Goal: Task Accomplishment & Management: Complete application form

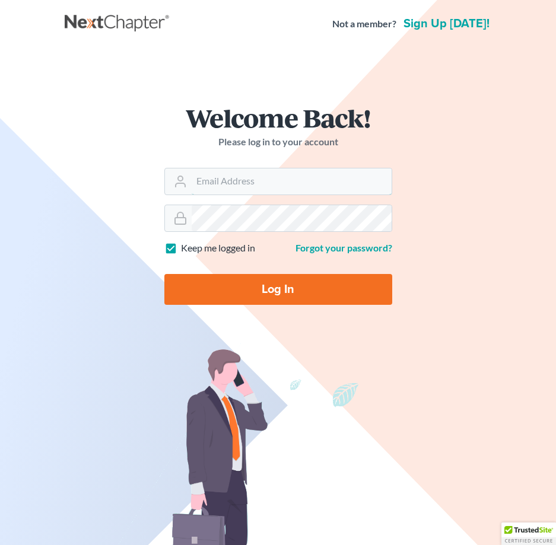
type input "[EMAIL_ADDRESS][DOMAIN_NAME]"
click at [243, 286] on input "Log In" at bounding box center [278, 289] width 228 height 31
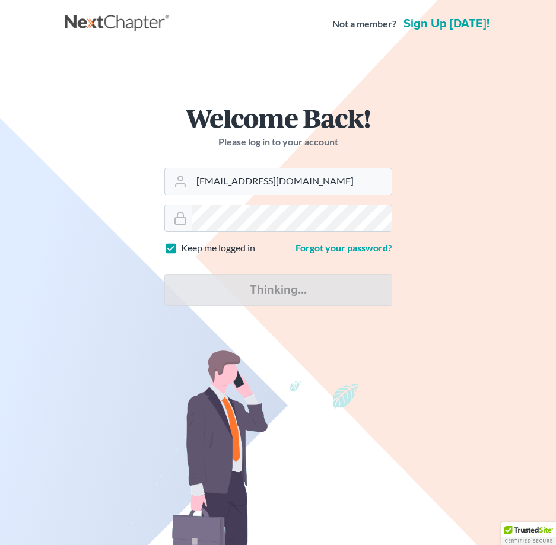
type input "Thinking..."
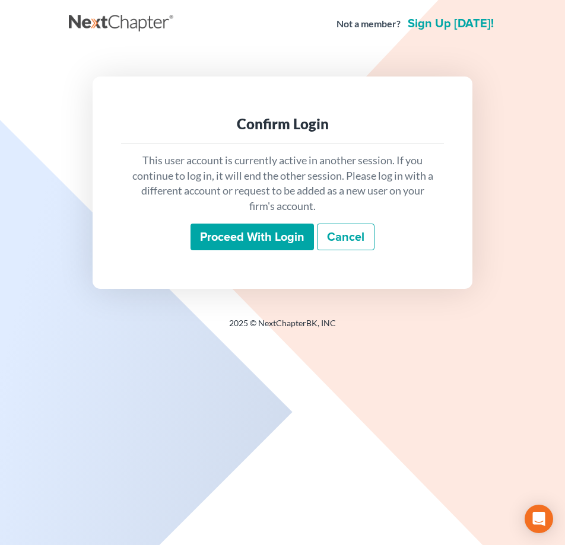
click at [241, 247] on input "Proceed with login" at bounding box center [251, 237] width 123 height 27
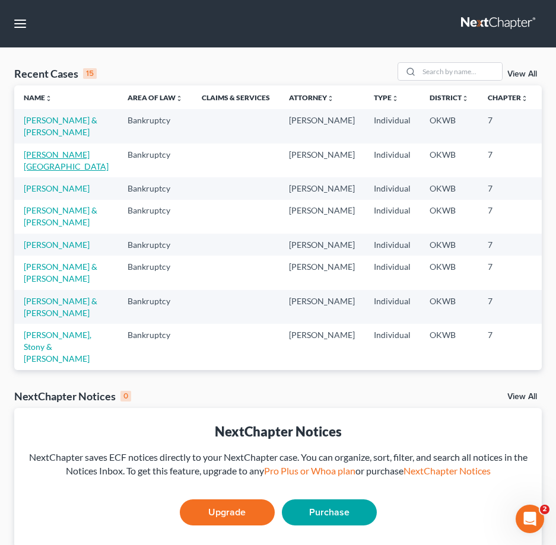
click at [50, 167] on link "Hommertzheim-Bohnet, Ashlee" at bounding box center [66, 160] width 85 height 22
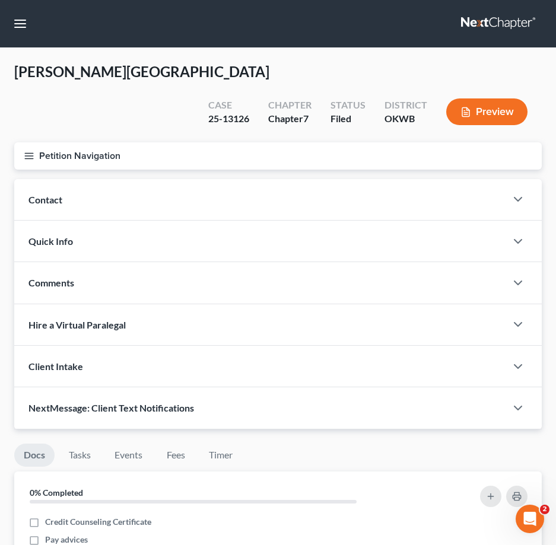
click at [25, 160] on icon "button" at bounding box center [29, 156] width 11 height 11
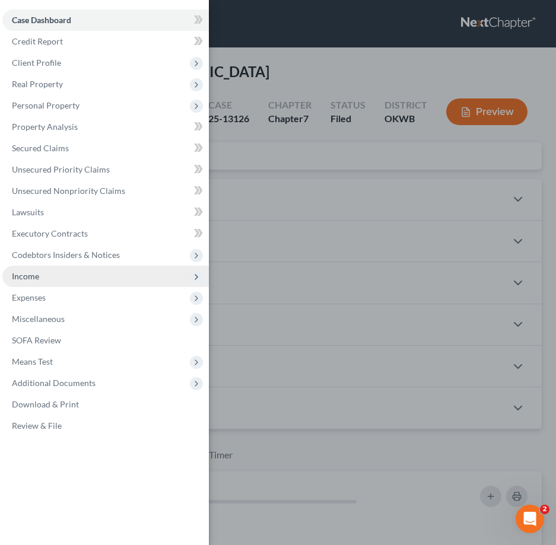
click at [57, 275] on span "Income" at bounding box center [105, 276] width 206 height 21
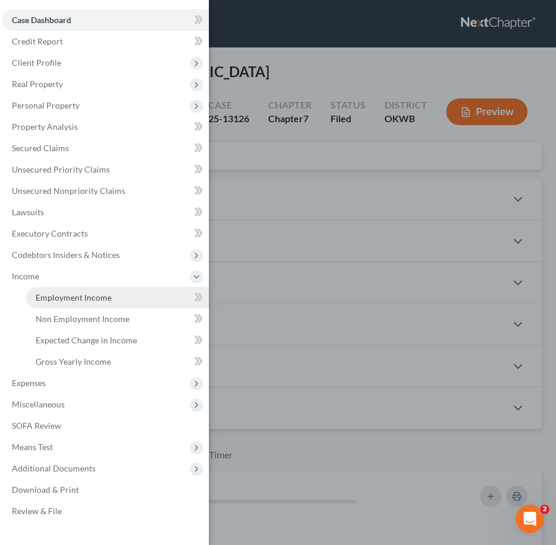
click at [56, 302] on span "Employment Income" at bounding box center [74, 297] width 76 height 10
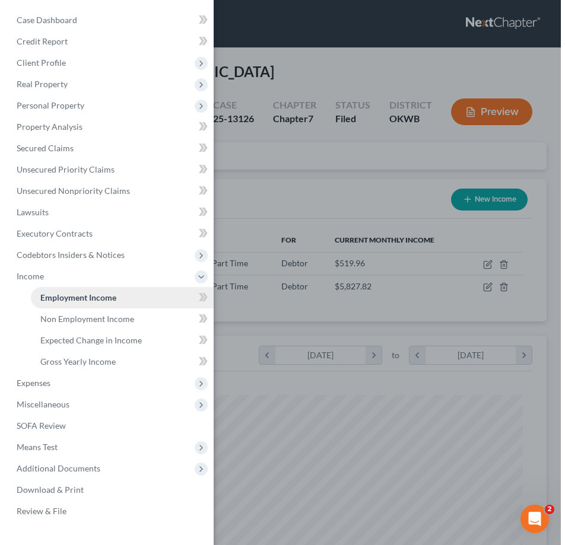
scroll to position [240, 504]
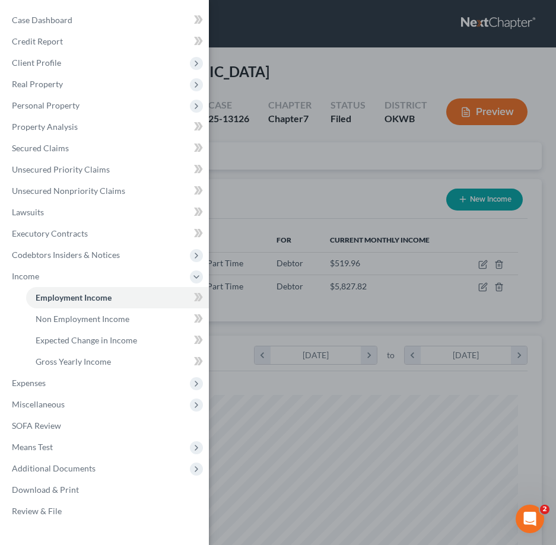
click at [389, 161] on div "Case Dashboard Payments Invoices Payments Payments Credit Report Client Profile" at bounding box center [278, 272] width 556 height 545
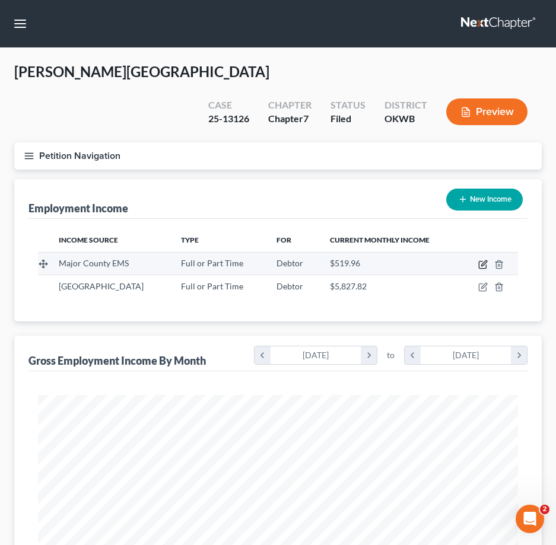
click at [480, 265] on icon "button" at bounding box center [482, 264] width 9 height 9
select select "0"
select select "37"
select select "0"
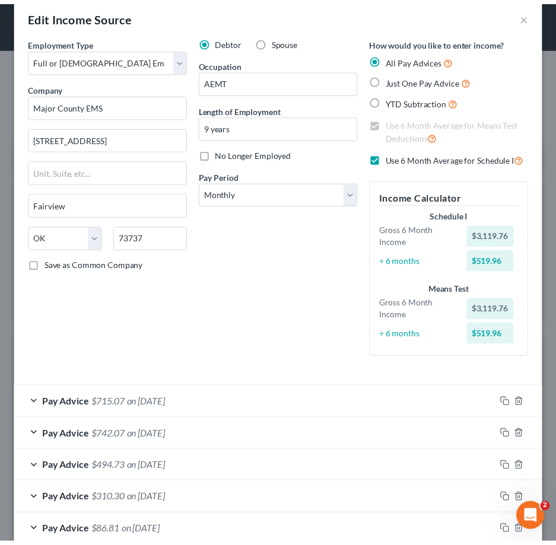
scroll to position [0, 0]
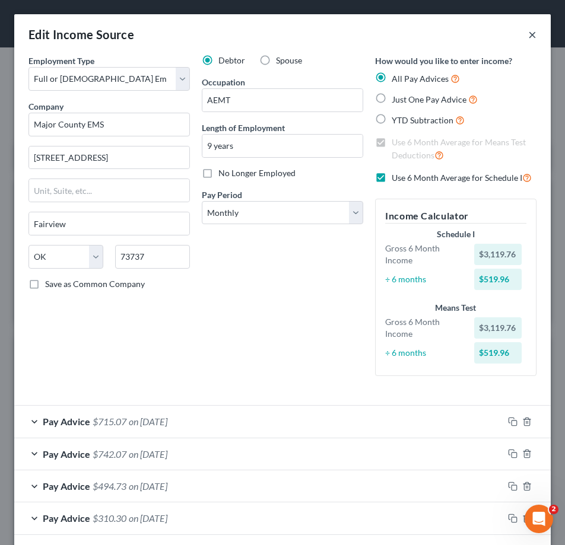
click at [528, 34] on button "×" at bounding box center [532, 34] width 8 height 14
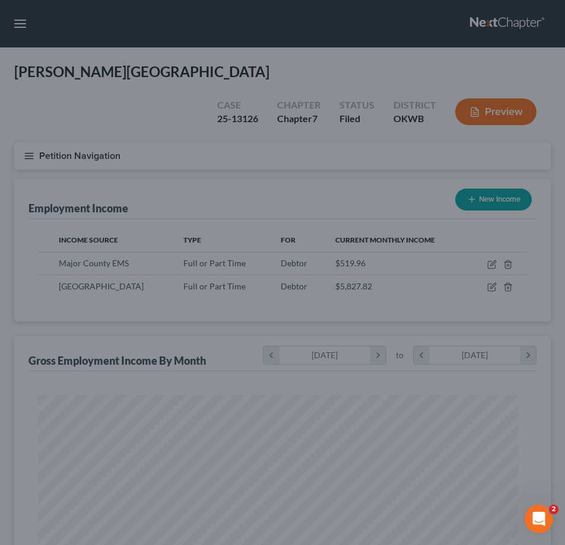
scroll to position [592966, 592702]
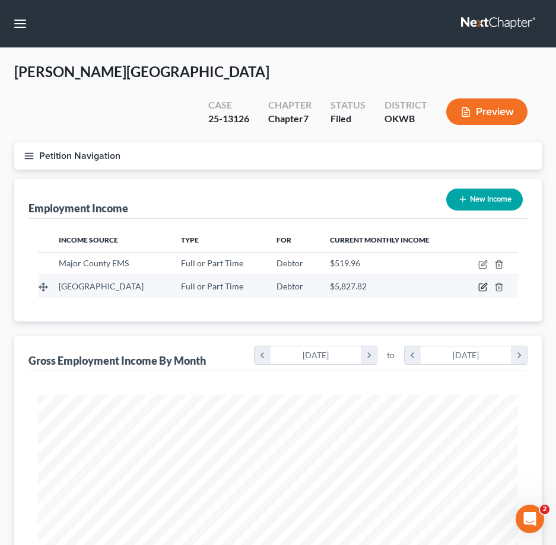
click at [480, 285] on icon "button" at bounding box center [482, 286] width 9 height 9
select select "0"
select select "37"
select select "2"
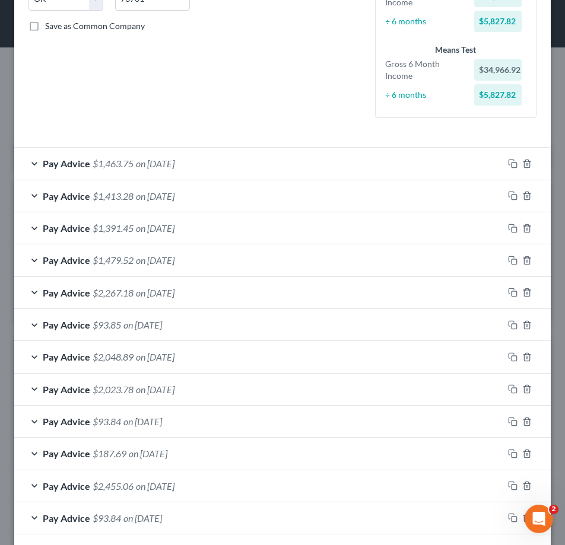
scroll to position [237, 0]
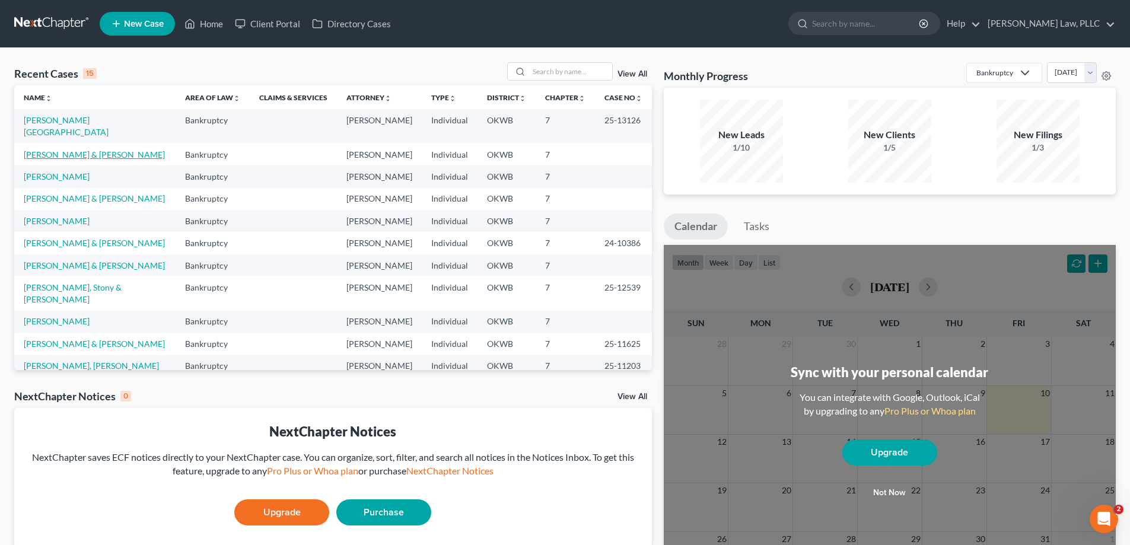
click at [84, 153] on link "Hancock, John & Harris-Hancock, Janie" at bounding box center [94, 154] width 141 height 10
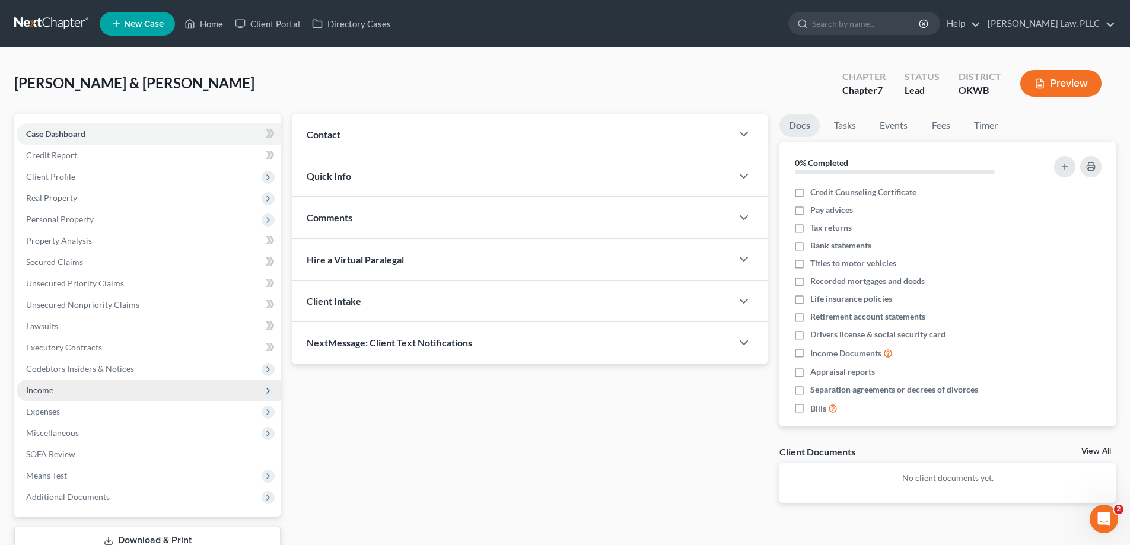
click at [103, 392] on span "Income" at bounding box center [149, 390] width 264 height 21
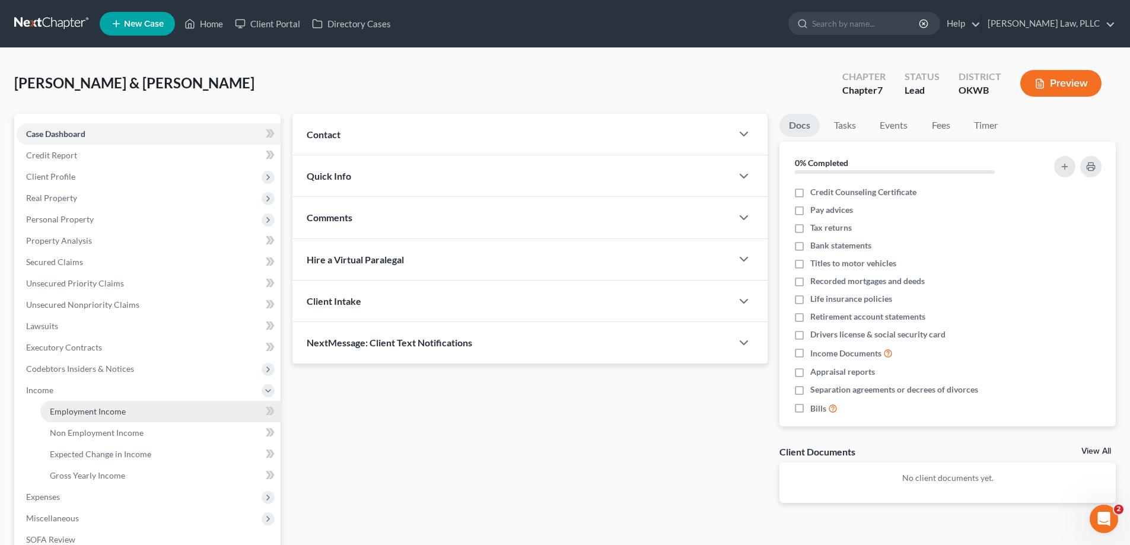
click at [106, 409] on span "Employment Income" at bounding box center [88, 411] width 76 height 10
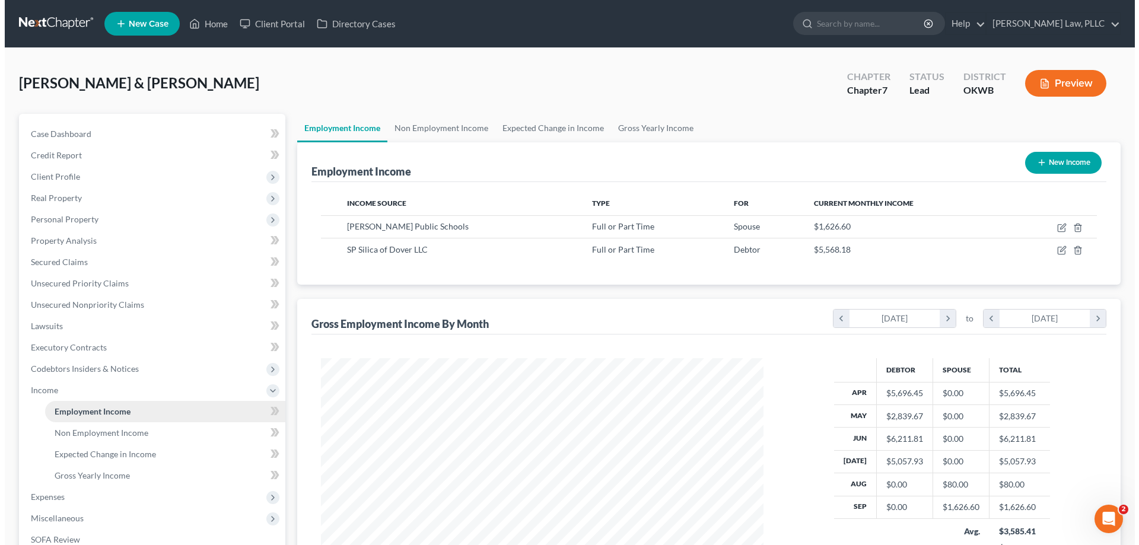
scroll to position [221, 466]
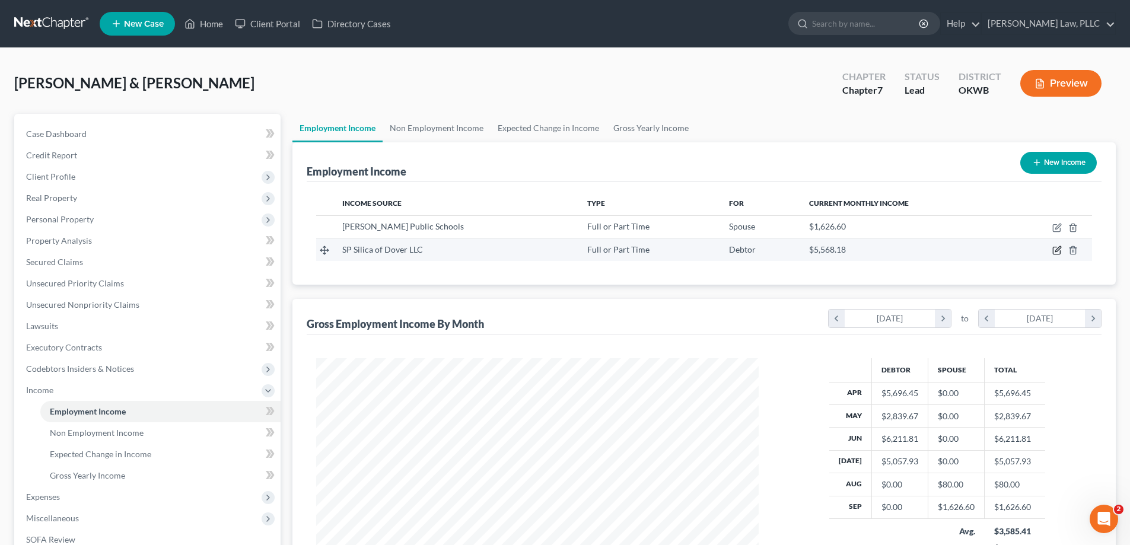
click at [1055, 252] on icon "button" at bounding box center [1056, 250] width 9 height 9
select select "0"
select select "45"
select select "1"
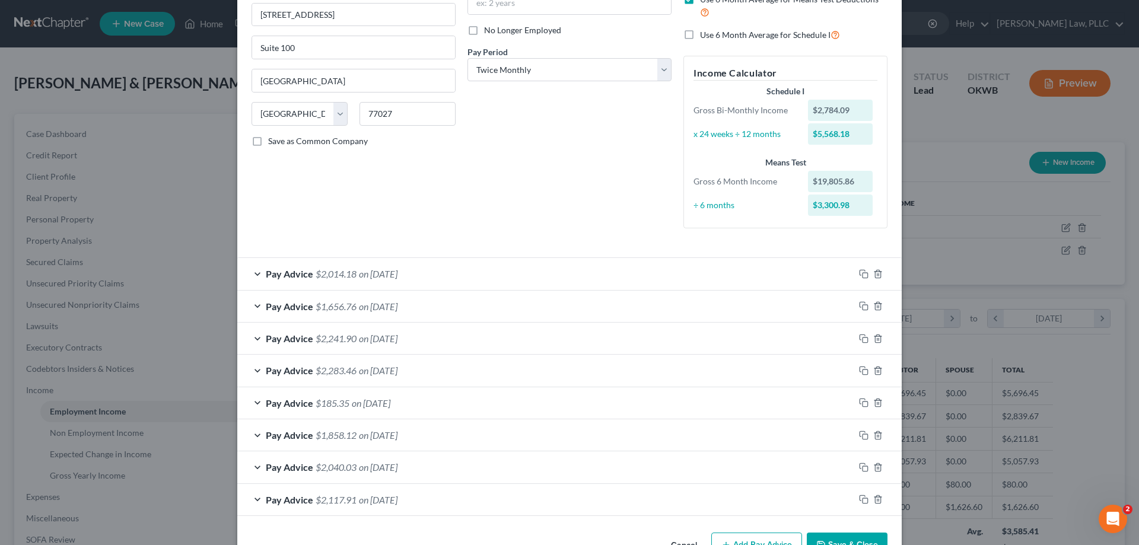
scroll to position [179, 0]
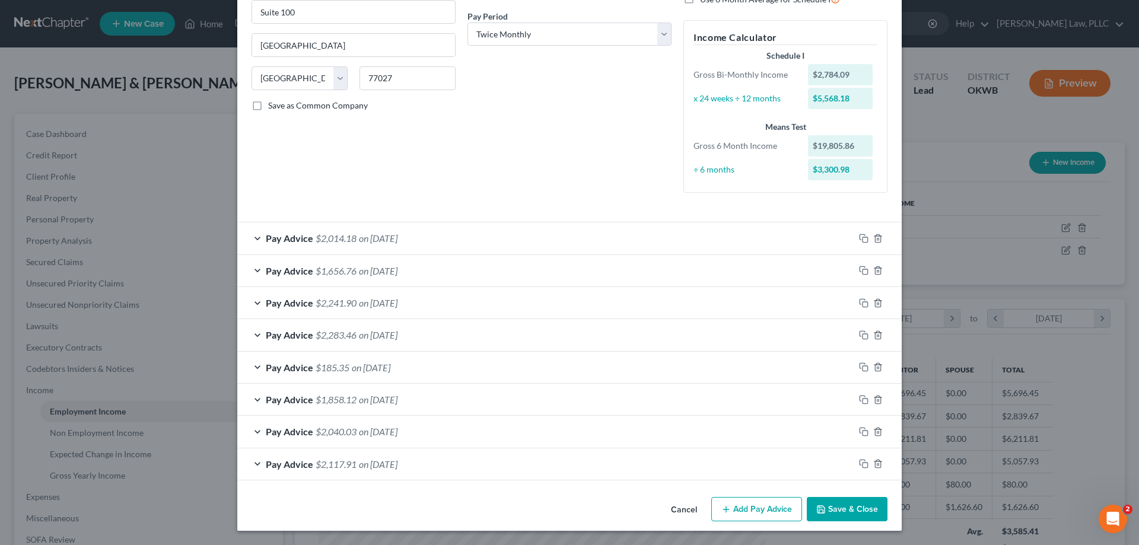
click at [763, 505] on button "Add Pay Advice" at bounding box center [756, 509] width 91 height 25
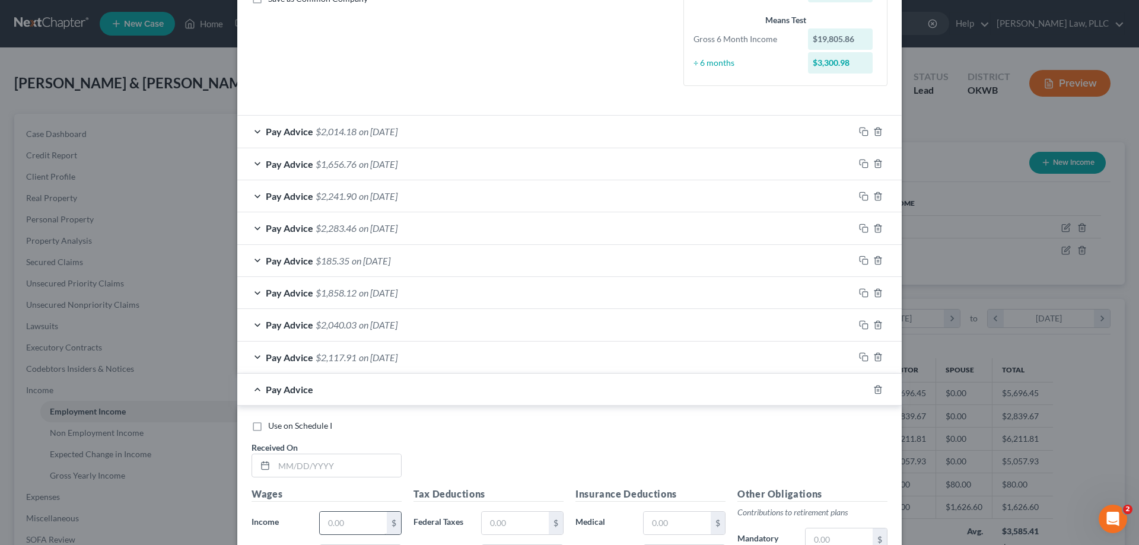
scroll to position [416, 0]
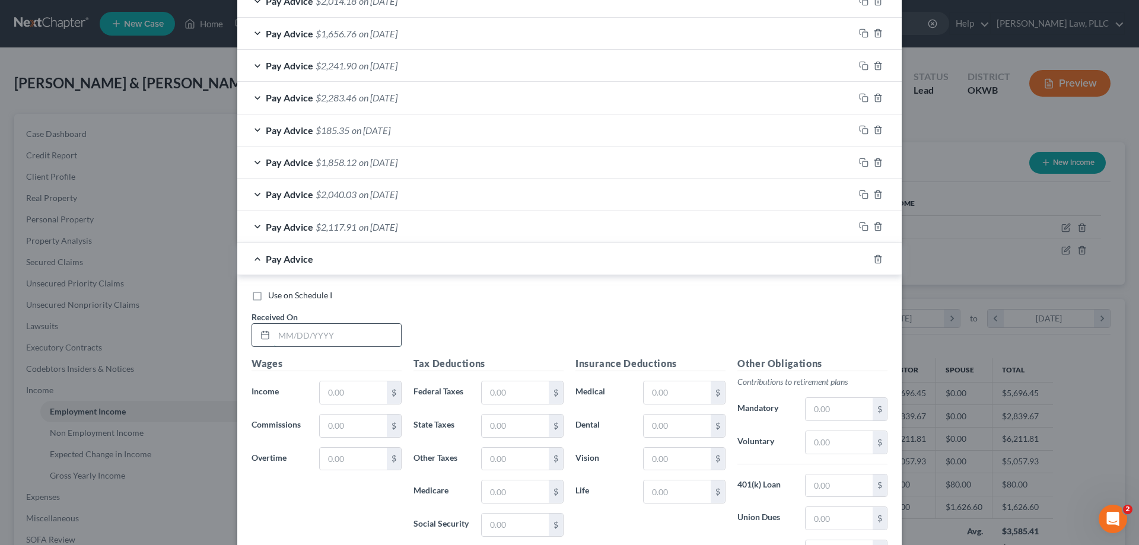
click at [335, 336] on input "text" at bounding box center [337, 335] width 127 height 23
type input "09/21/2025"
type input "2,040"
type input "568.01"
type input "23.75"
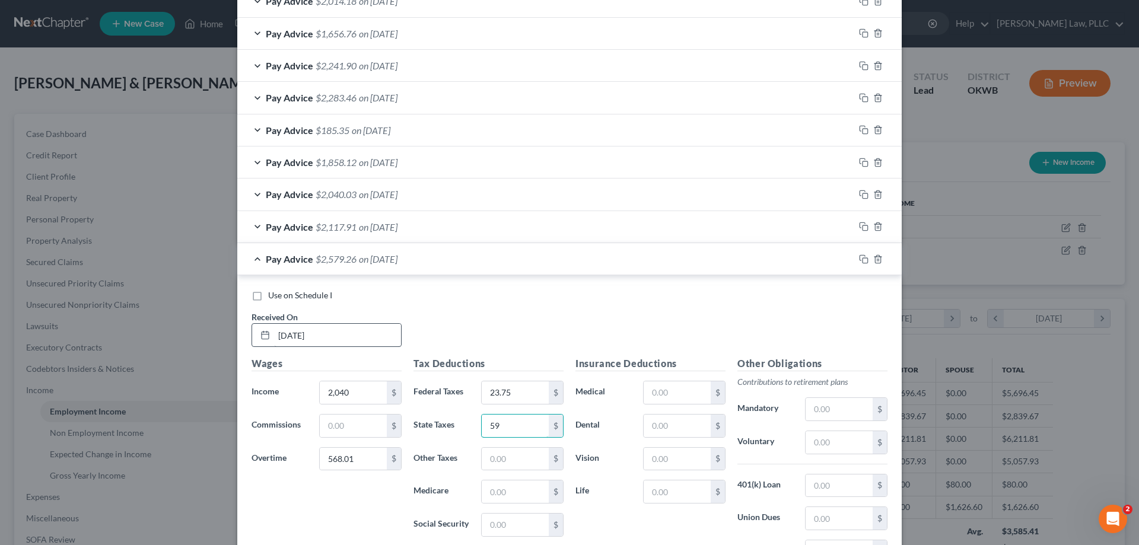
type input "59"
type input "33"
type input "141.11"
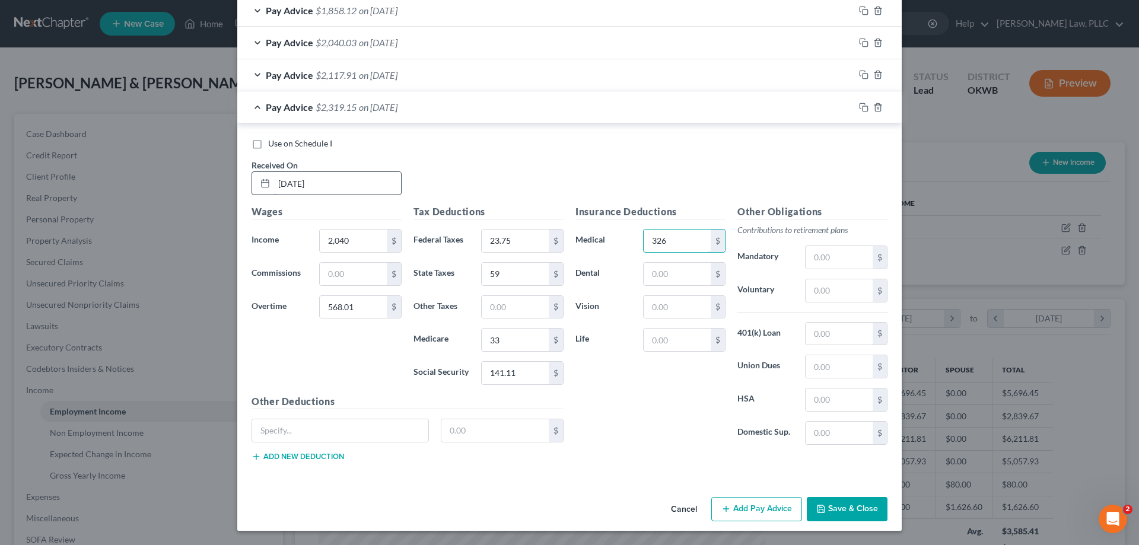
type input "326"
type input "6"
type input "130.4"
click at [778, 503] on button "Add Pay Advice" at bounding box center [756, 509] width 91 height 25
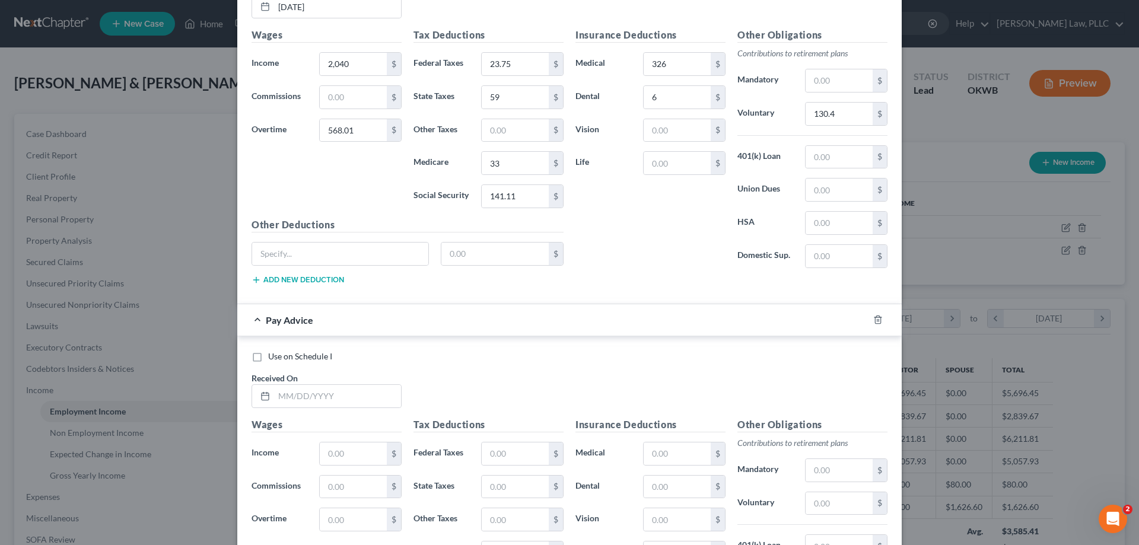
scroll to position [746, 0]
click at [323, 392] on input "text" at bounding box center [337, 395] width 127 height 23
type input "05/09/2025"
type input "2,023.43"
type input "1,028.93"
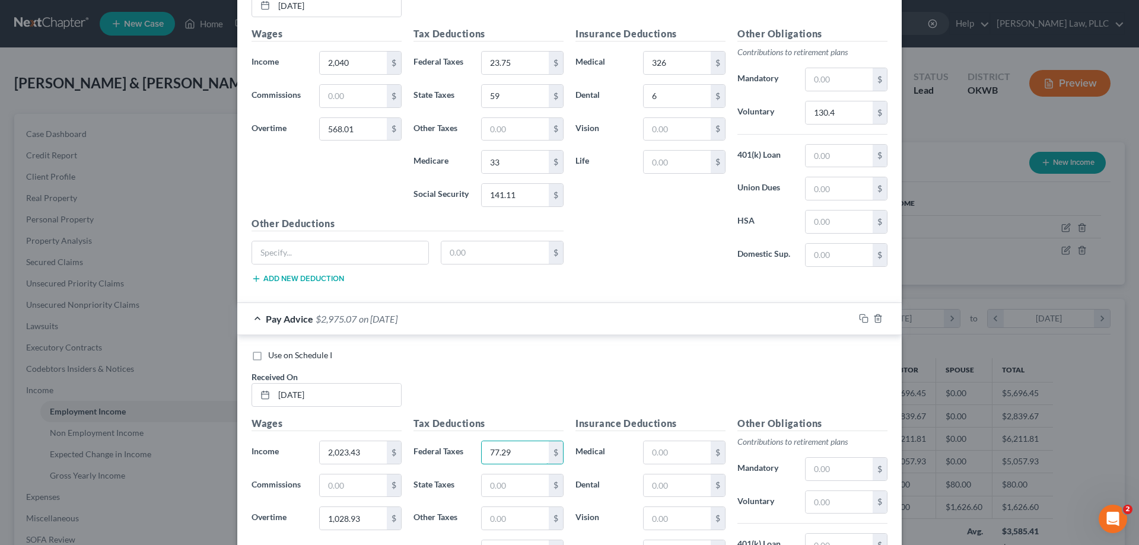
type input "77.29"
type input "80"
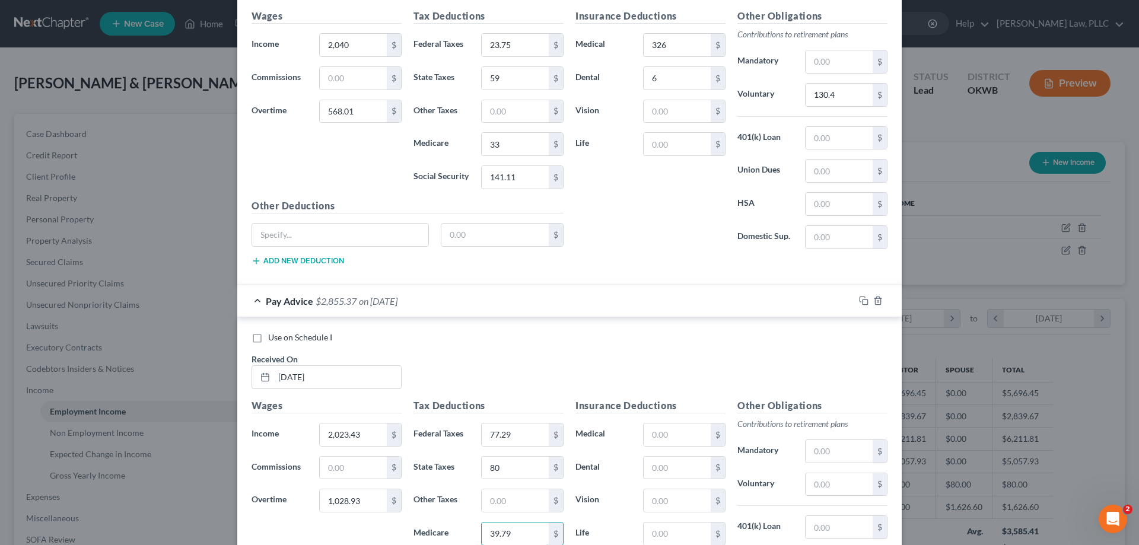
type input "39.79"
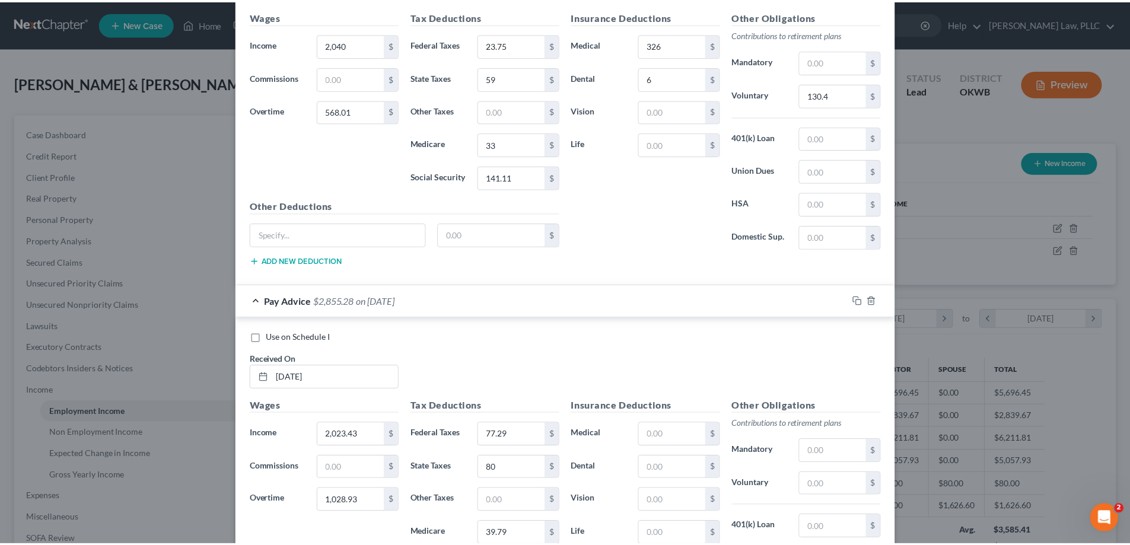
scroll to position [957, 0]
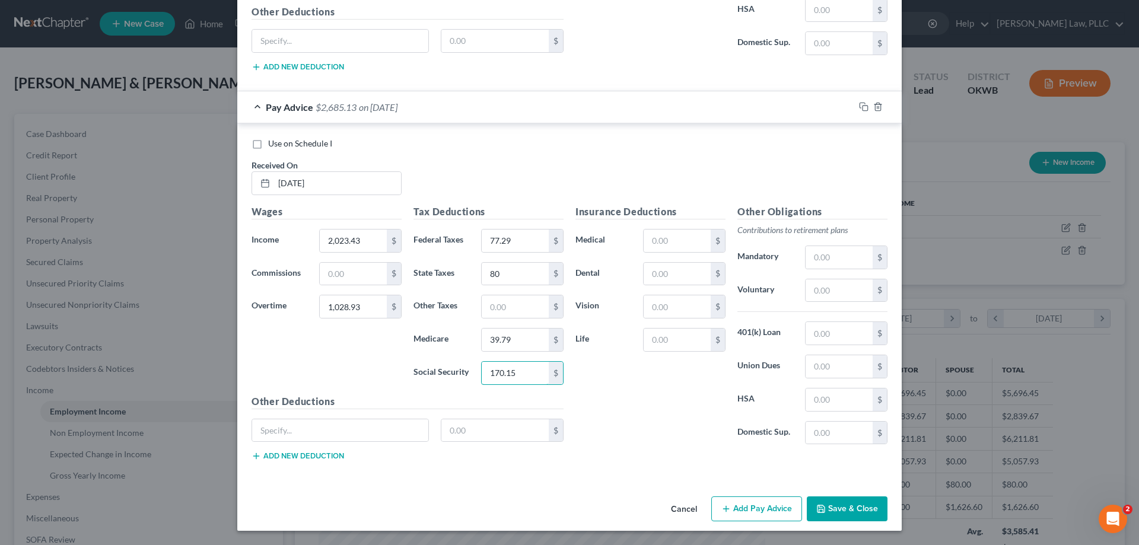
type input "170.15"
type input "302"
type input "6"
type input "152.62"
click at [845, 510] on button "Save & Close" at bounding box center [847, 509] width 81 height 25
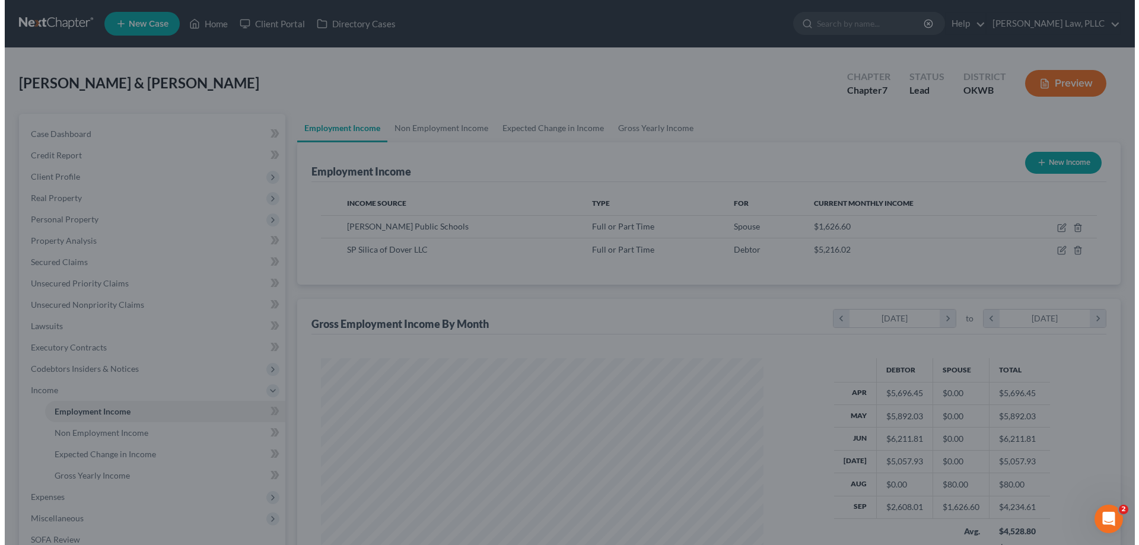
scroll to position [592985, 592740]
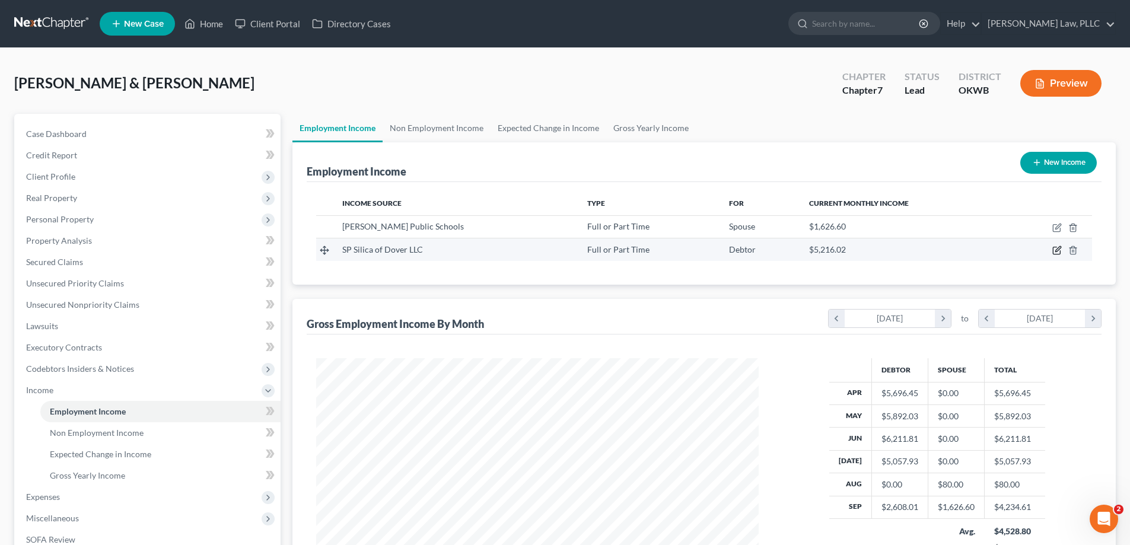
click at [1055, 249] on icon "button" at bounding box center [1056, 250] width 9 height 9
select select "0"
select select "45"
select select "1"
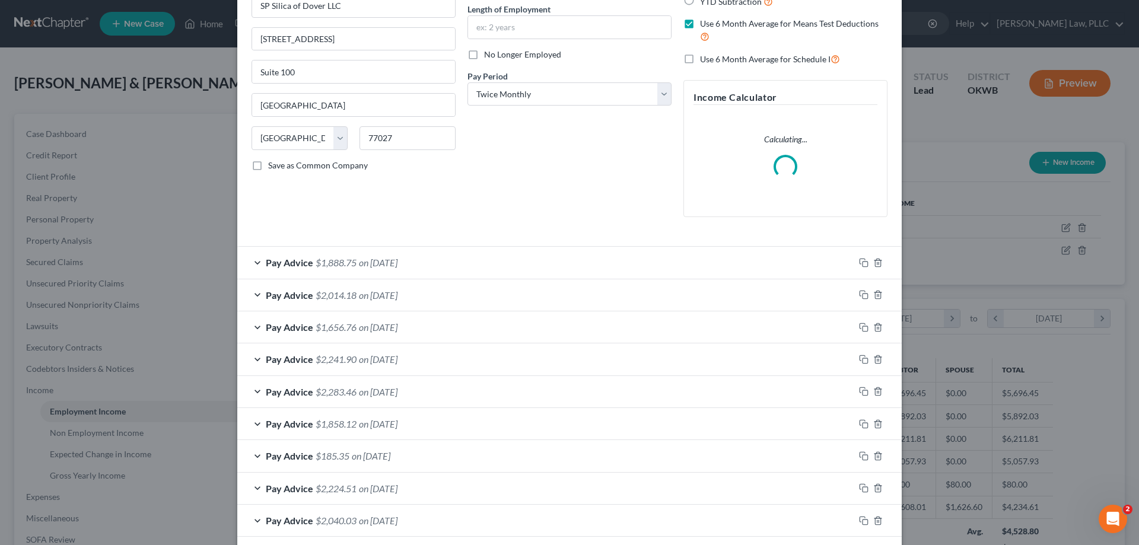
scroll to position [178, 0]
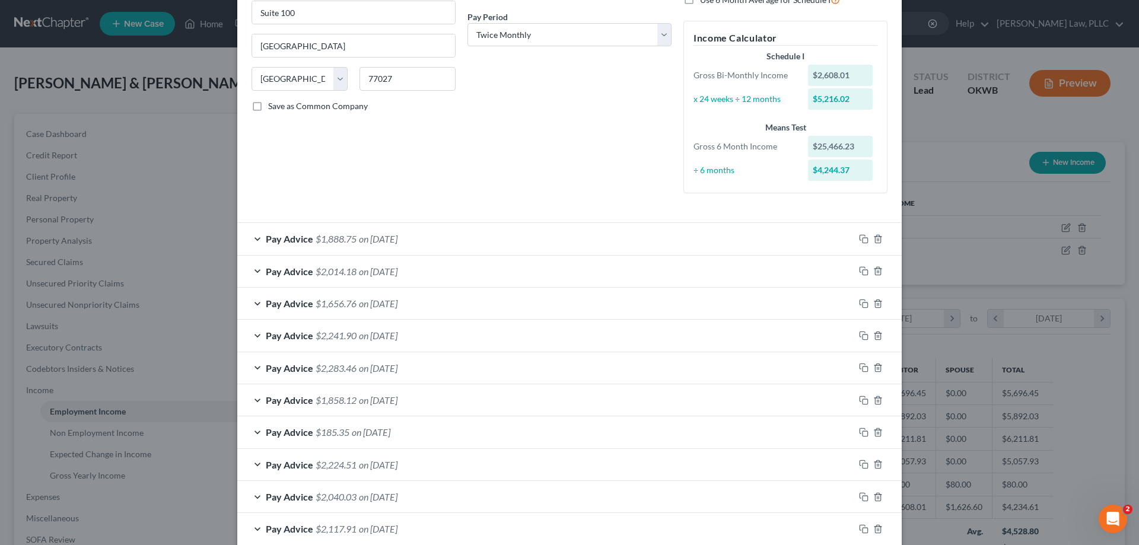
click at [423, 235] on div "Pay Advice $1,888.75 on 09/21/2025" at bounding box center [545, 238] width 617 height 31
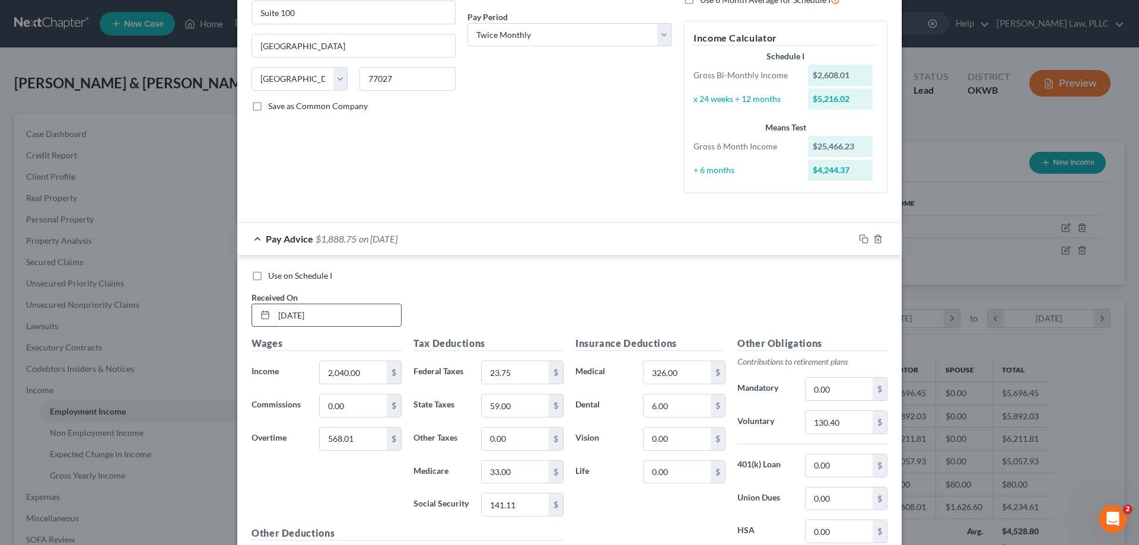
click at [349, 313] on input "09/21/2025" at bounding box center [337, 315] width 127 height 23
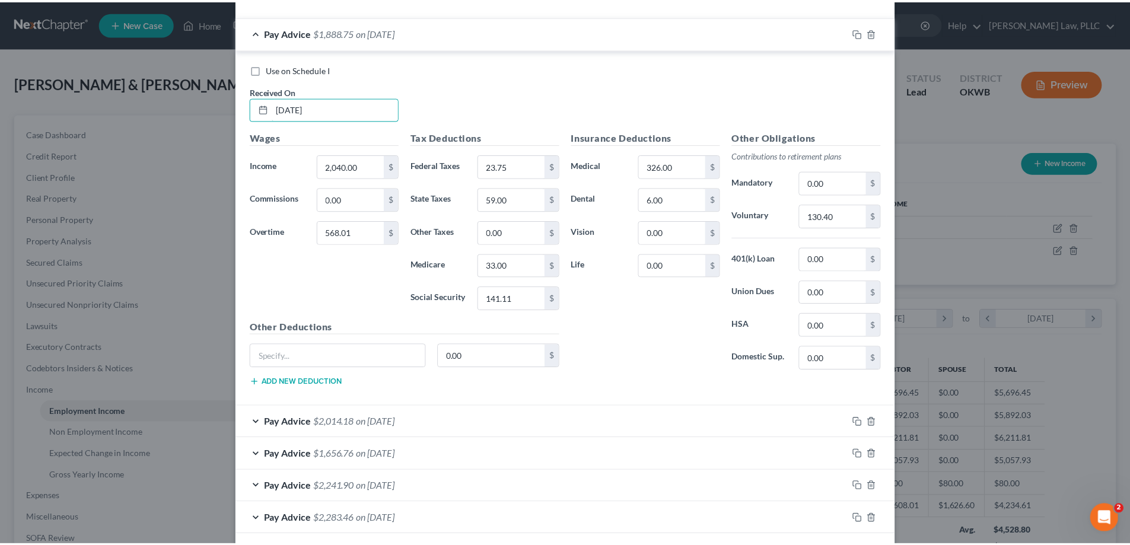
scroll to position [593, 0]
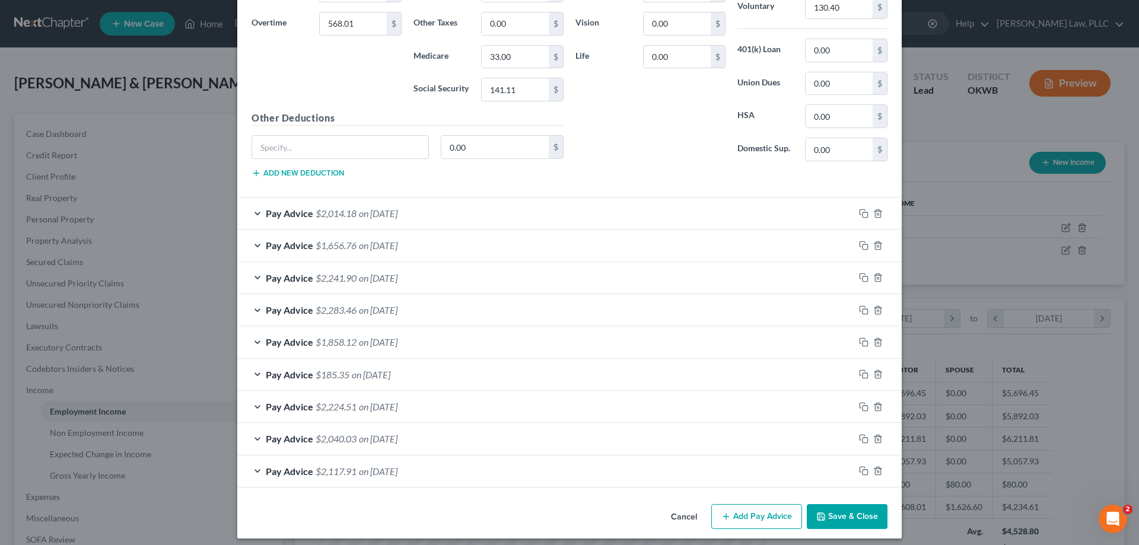
type input "10/10/2025"
click at [844, 510] on button "Save & Close" at bounding box center [847, 516] width 81 height 25
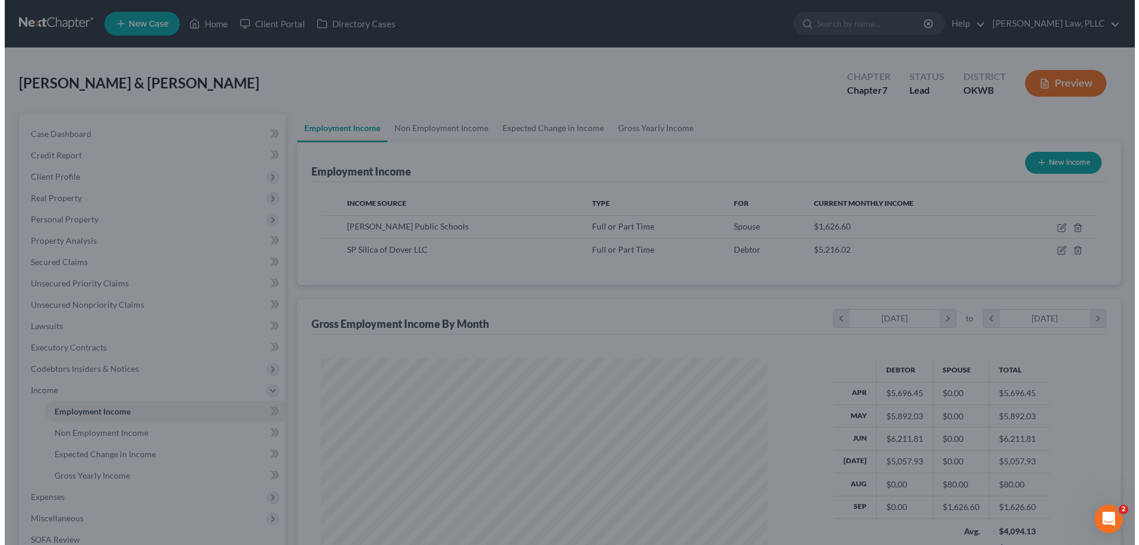
scroll to position [592985, 592740]
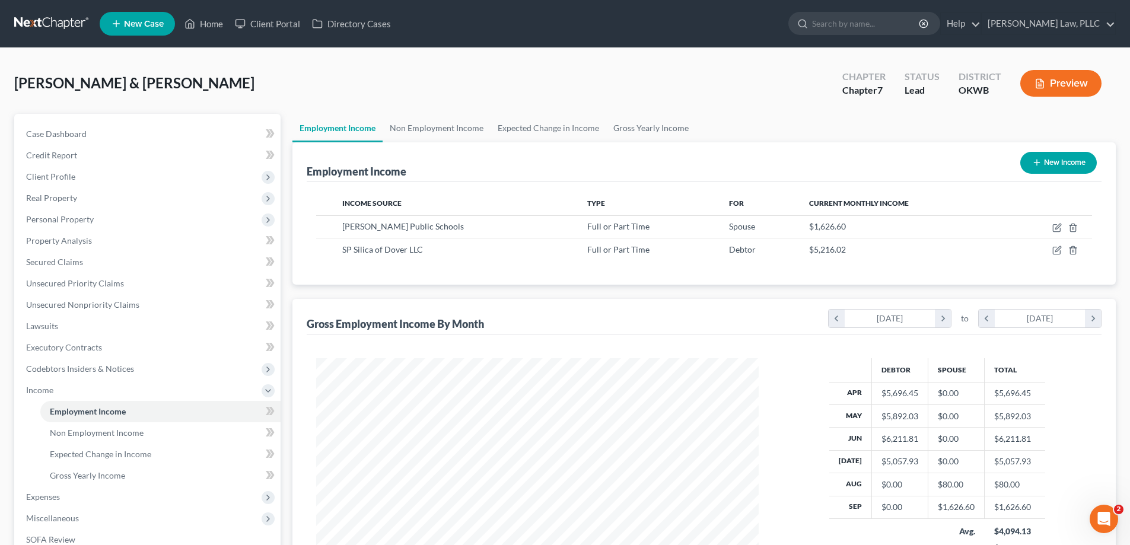
drag, startPoint x: 844, startPoint y: 510, endPoint x: 751, endPoint y: 113, distance: 407.5
click at [751, 114] on ul "Employment Income Non Employment Income Expected Change in Income Gross Yearly …" at bounding box center [703, 128] width 823 height 28
click at [1058, 252] on icon "button" at bounding box center [1056, 250] width 9 height 9
select select "0"
select select "45"
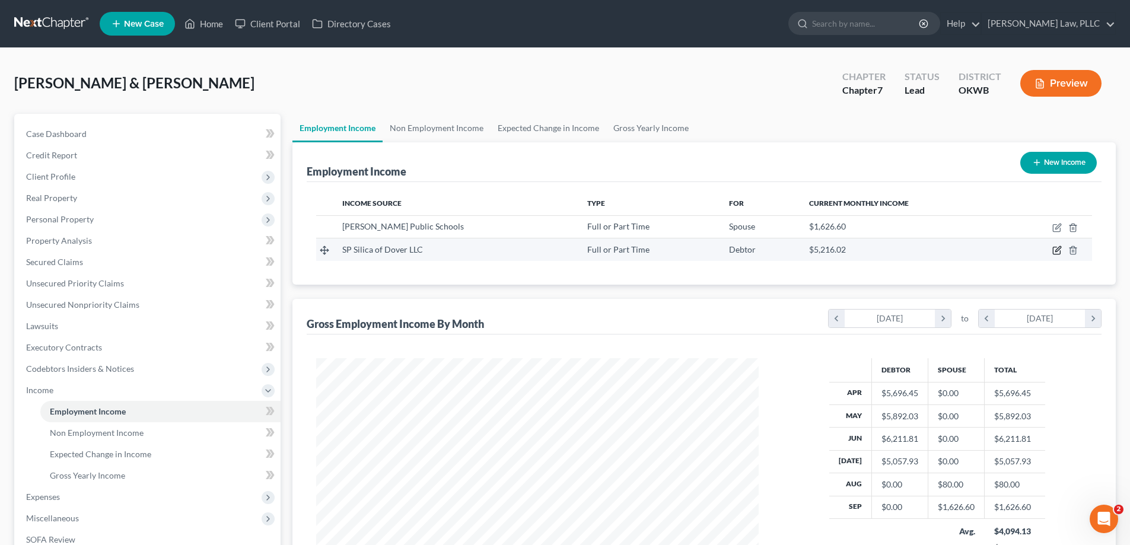
select select "1"
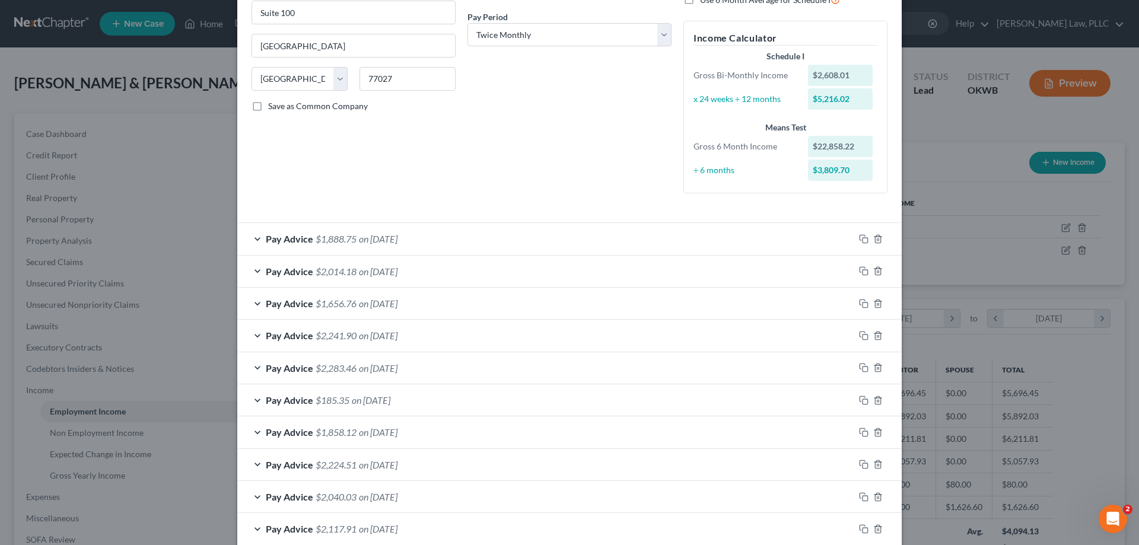
scroll to position [237, 0]
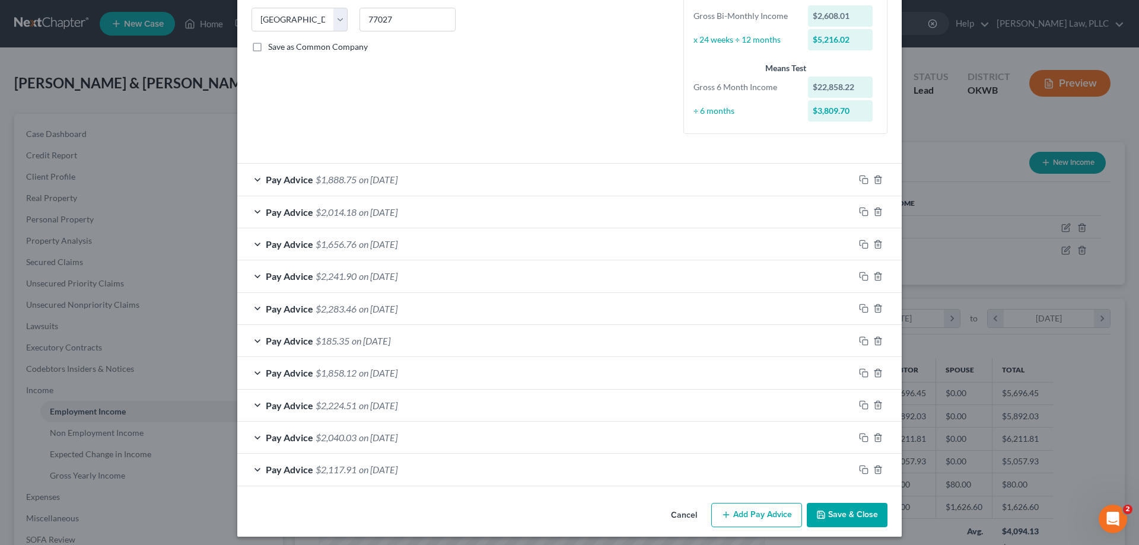
click at [753, 511] on button "Add Pay Advice" at bounding box center [756, 515] width 91 height 25
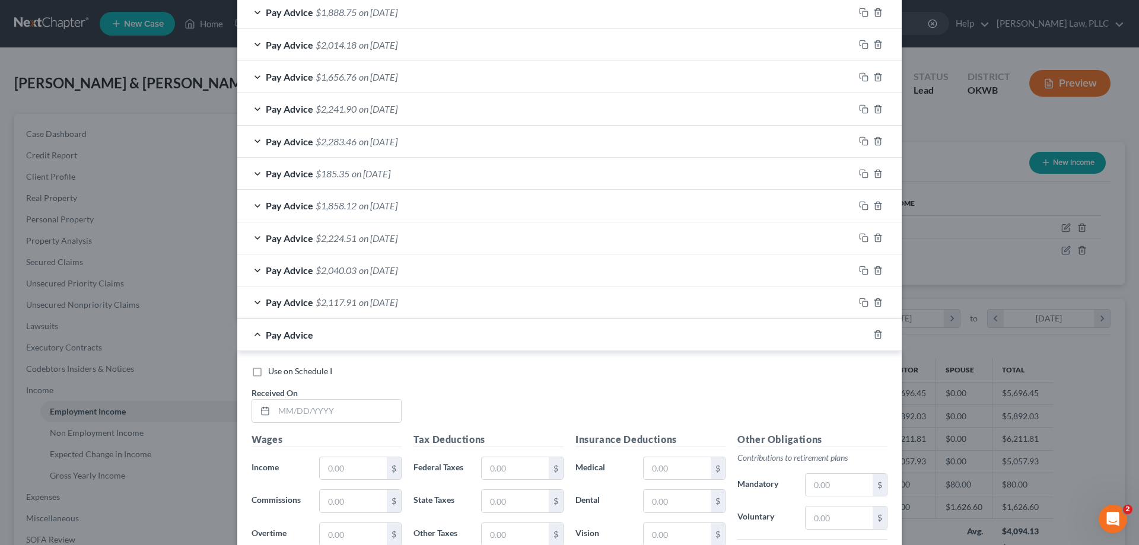
scroll to position [415, 0]
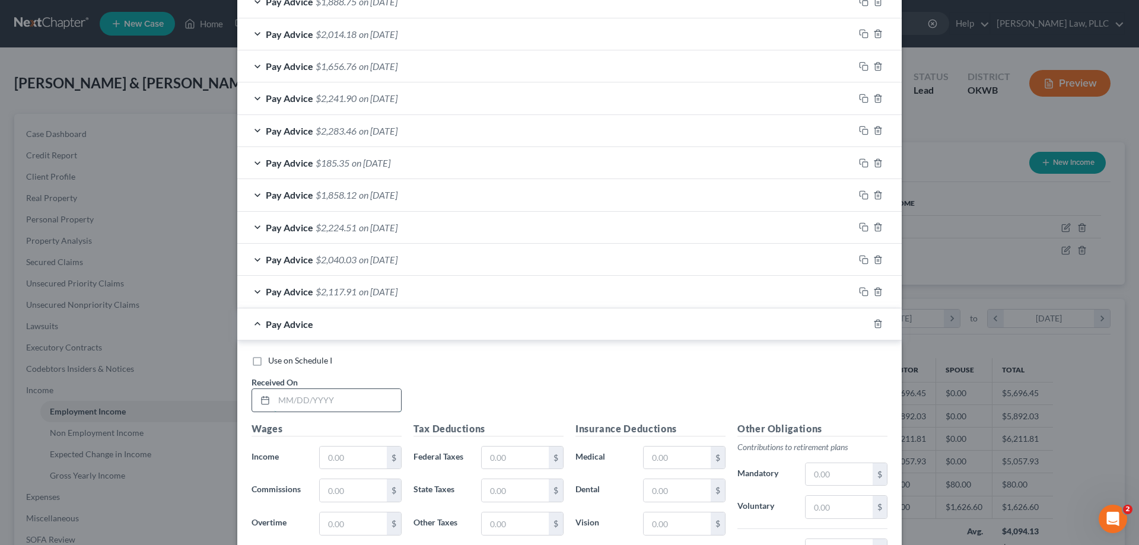
click at [344, 396] on input "text" at bounding box center [337, 400] width 127 height 23
type input "08/01/2025"
type input "2,040"
click at [343, 524] on input "689.85" at bounding box center [353, 524] width 67 height 23
type input "689.65"
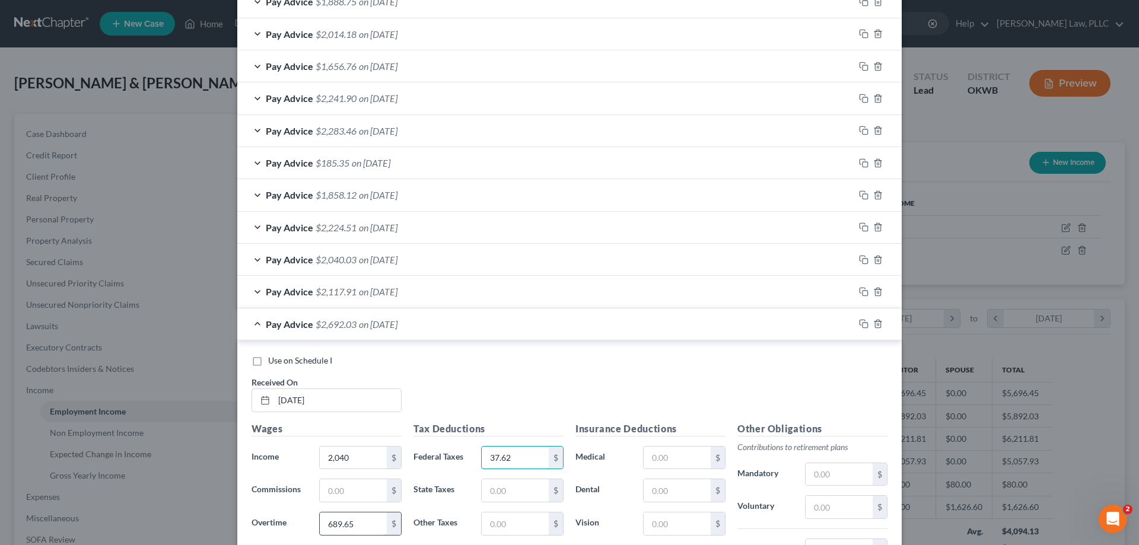
type input "37.62"
type input "64"
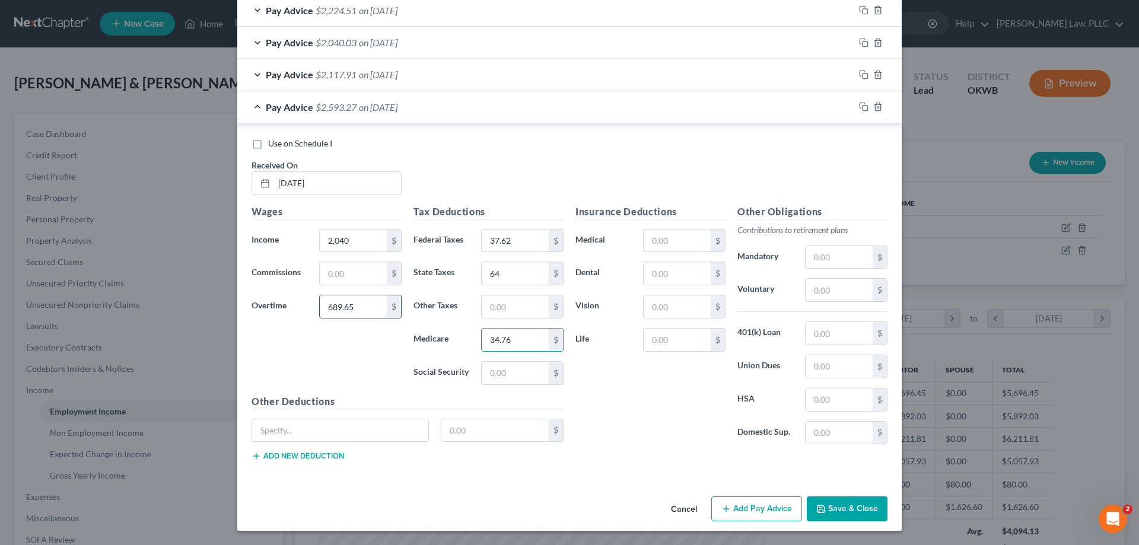
type input "34.76"
type input "148.66"
type input "326"
type input "6"
type input "136.48"
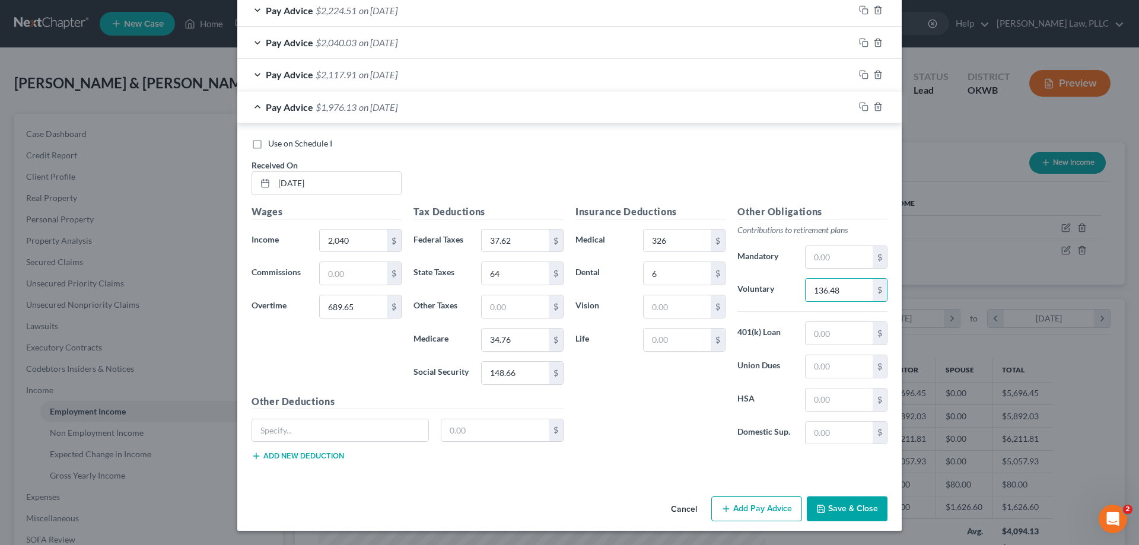
click at [724, 504] on icon "button" at bounding box center [725, 508] width 9 height 9
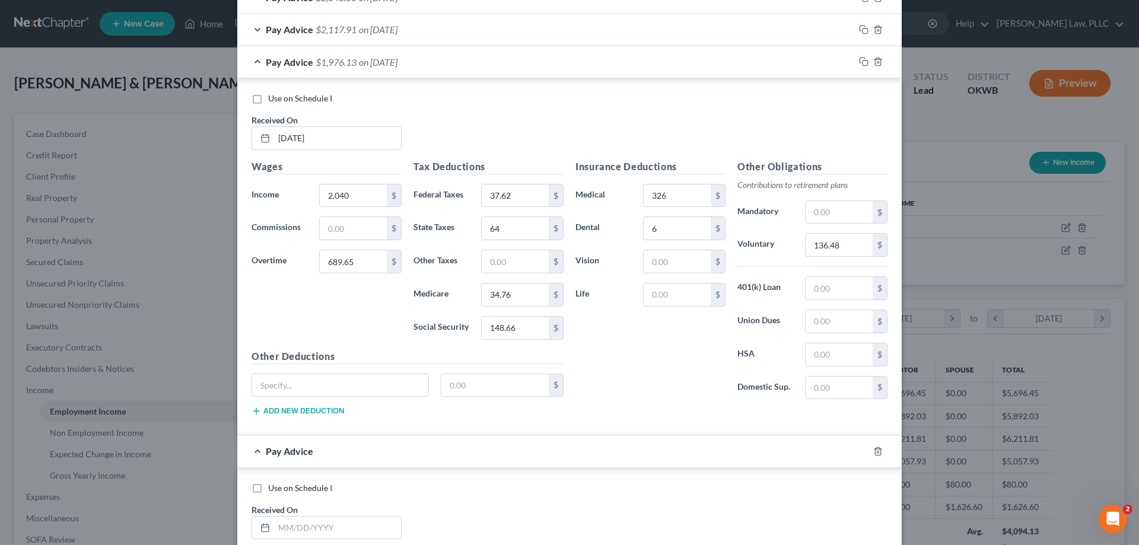
scroll to position [751, 0]
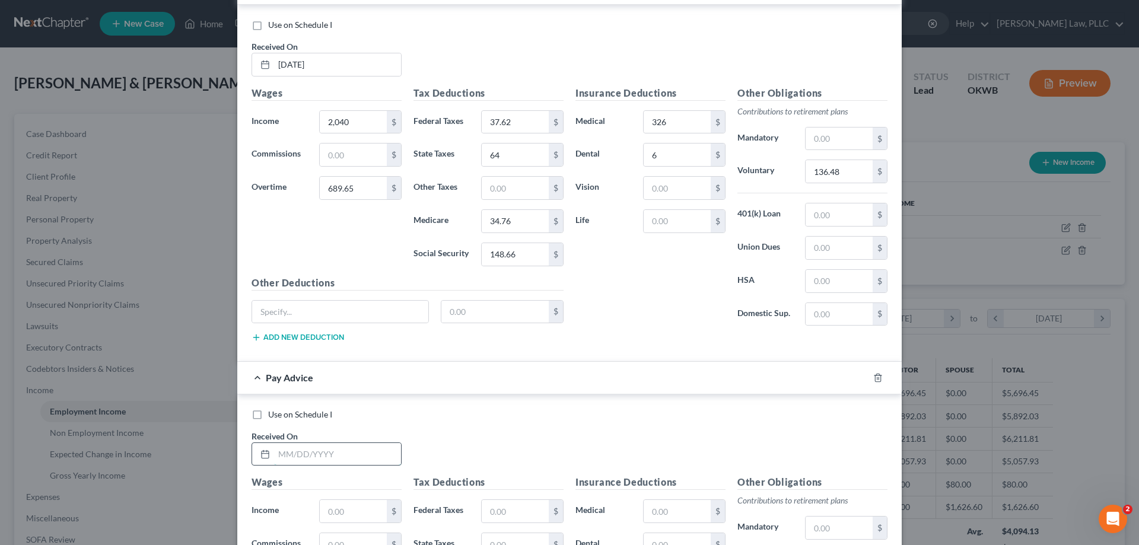
click at [370, 454] on input "text" at bounding box center [337, 454] width 127 height 23
type input "08/15/2025"
type input "2,040"
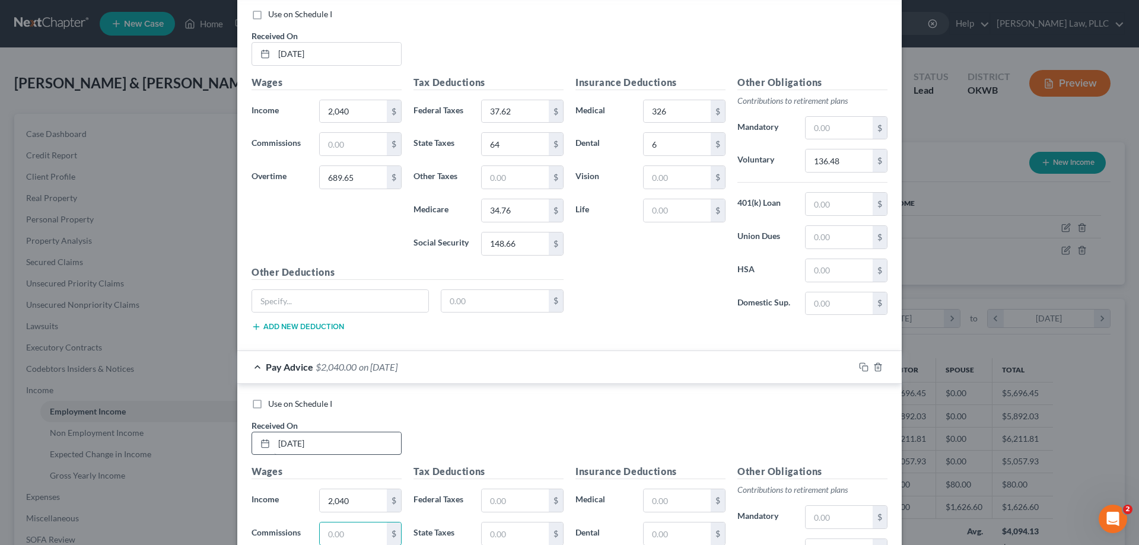
scroll to position [1022, 0]
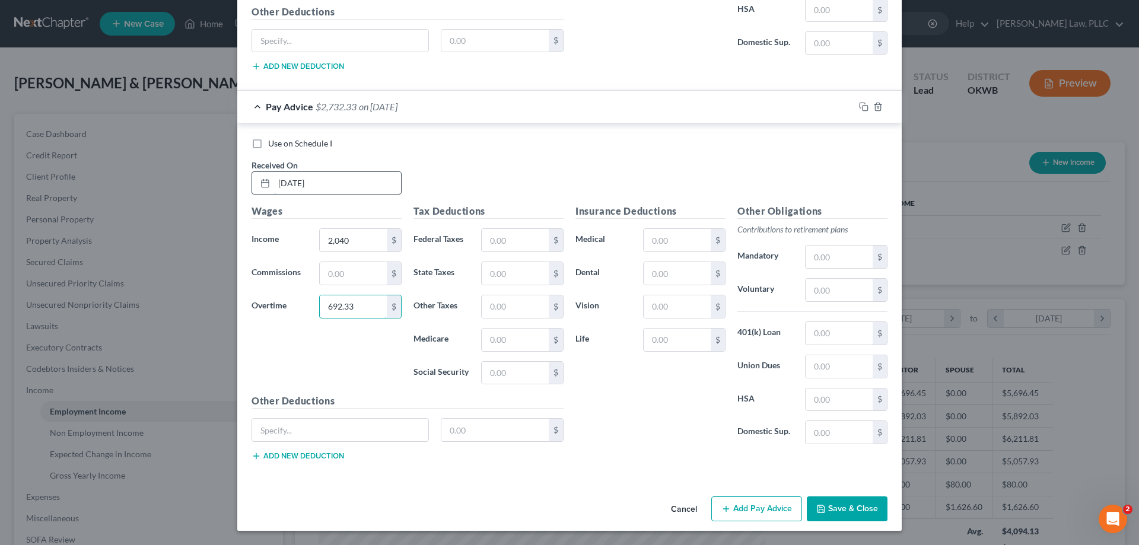
type input "692.33"
type input "37.92"
type input "64"
type input "34.81"
type input "148.82"
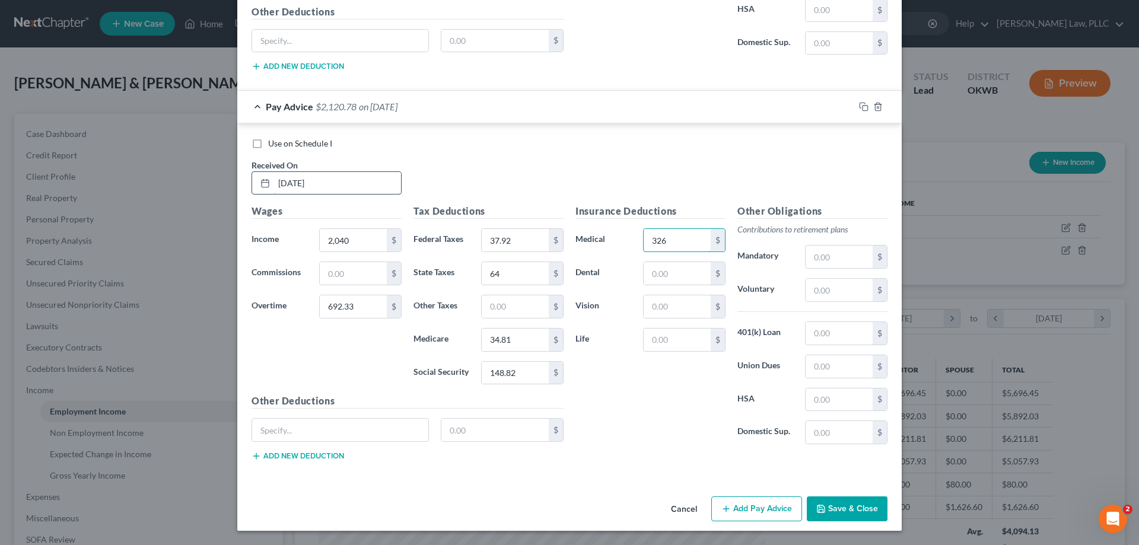
type input "326"
type input "6"
type input "136.62"
click at [749, 508] on button "Add Pay Advice" at bounding box center [756, 509] width 91 height 25
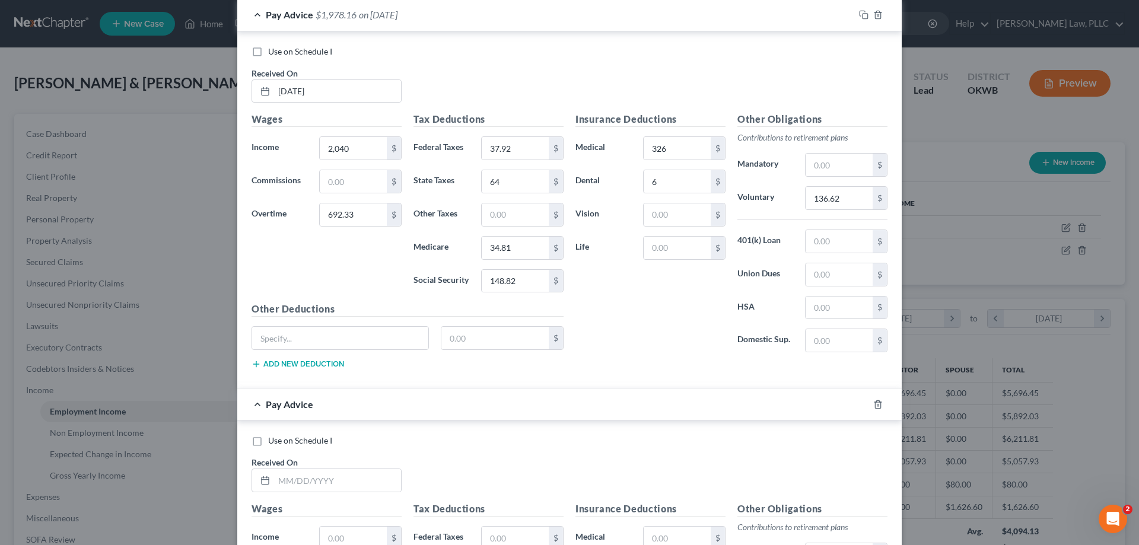
scroll to position [1259, 0]
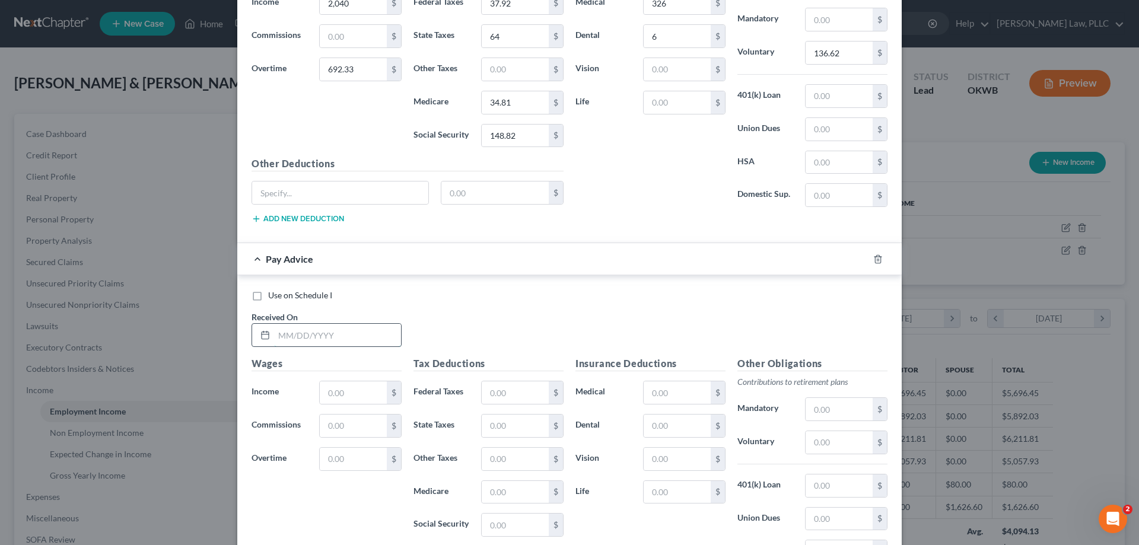
click at [374, 341] on input "text" at bounding box center [337, 335] width 127 height 23
type input "08/29/2025"
type input "2,040"
type input "587.14"
type input "25.93"
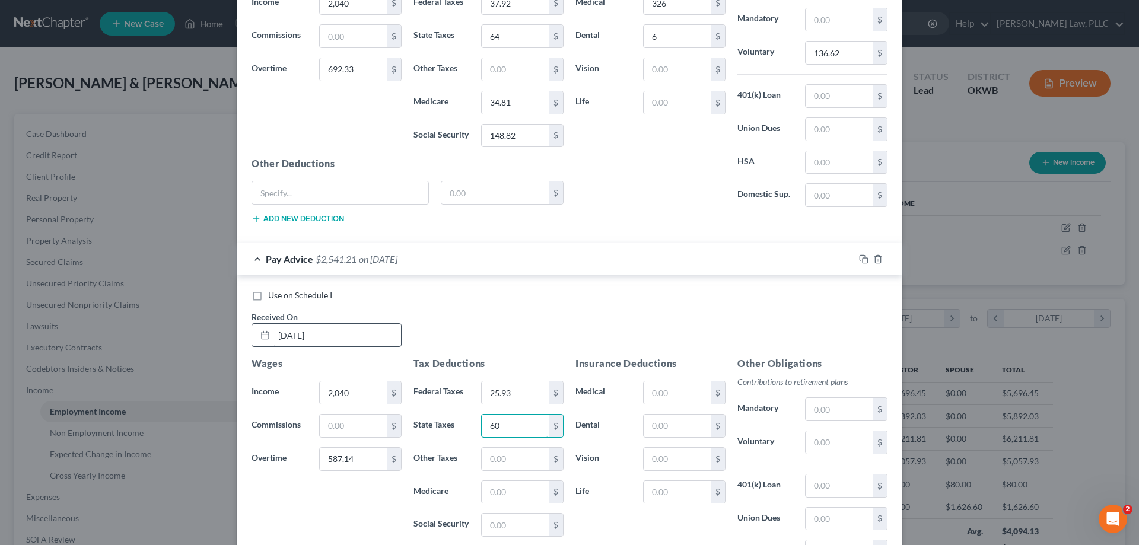
type input "60"
type input "33.28"
type input "142.3"
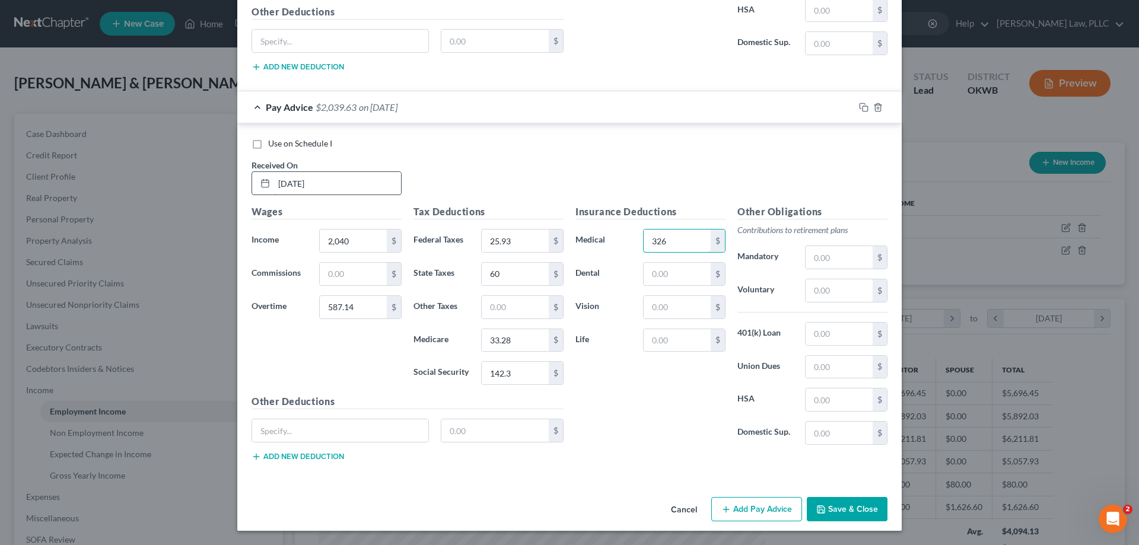
type input "326"
type input "6"
type input "131.36"
click at [765, 508] on button "Add Pay Advice" at bounding box center [756, 509] width 91 height 25
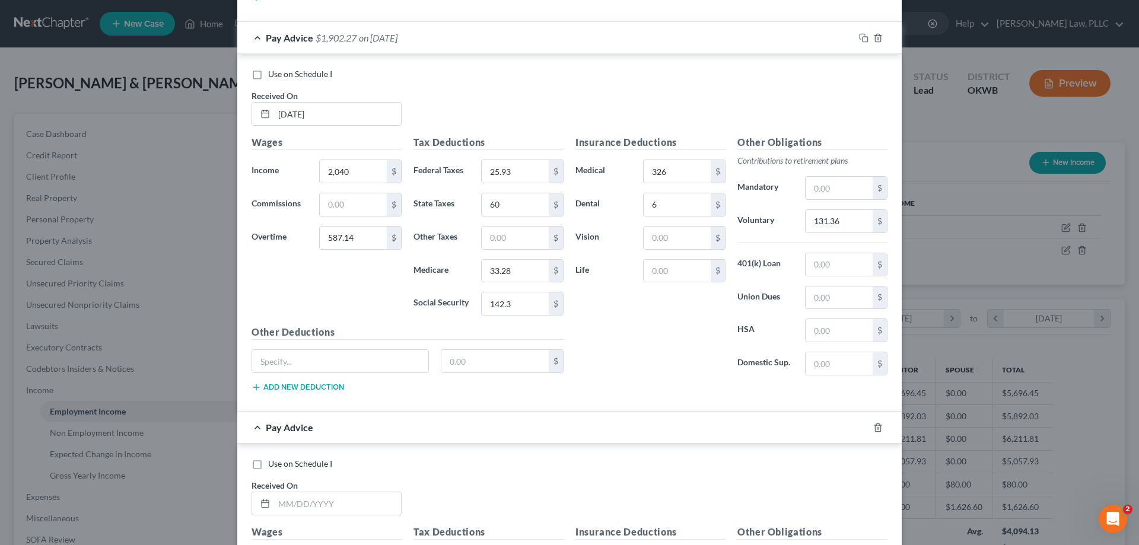
scroll to position [1649, 0]
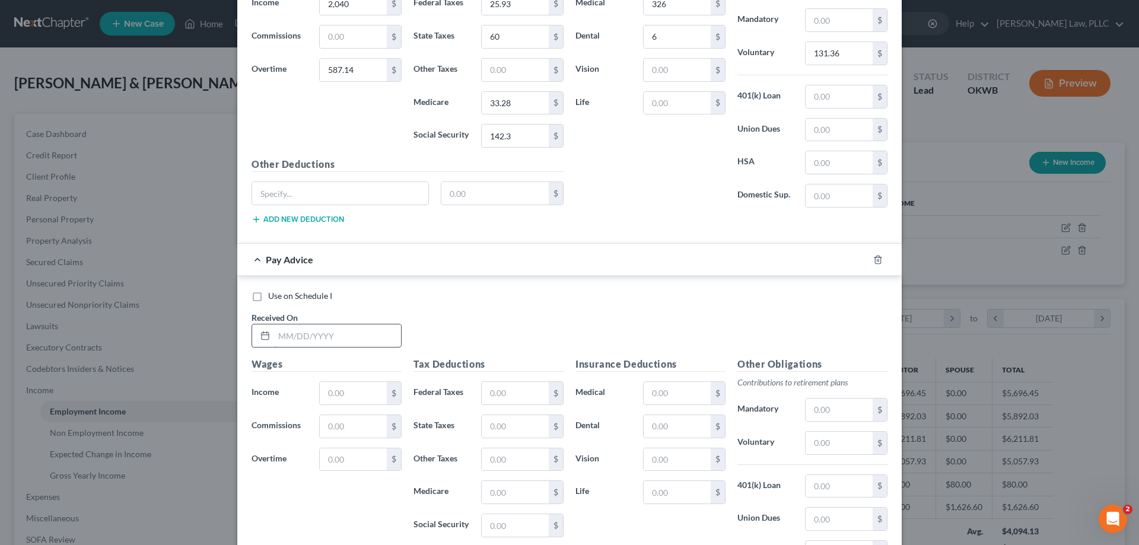
click at [339, 341] on input "text" at bounding box center [337, 335] width 127 height 23
type input "09/12/2025"
type input "2,244"
type input "633.04"
type input "54.42"
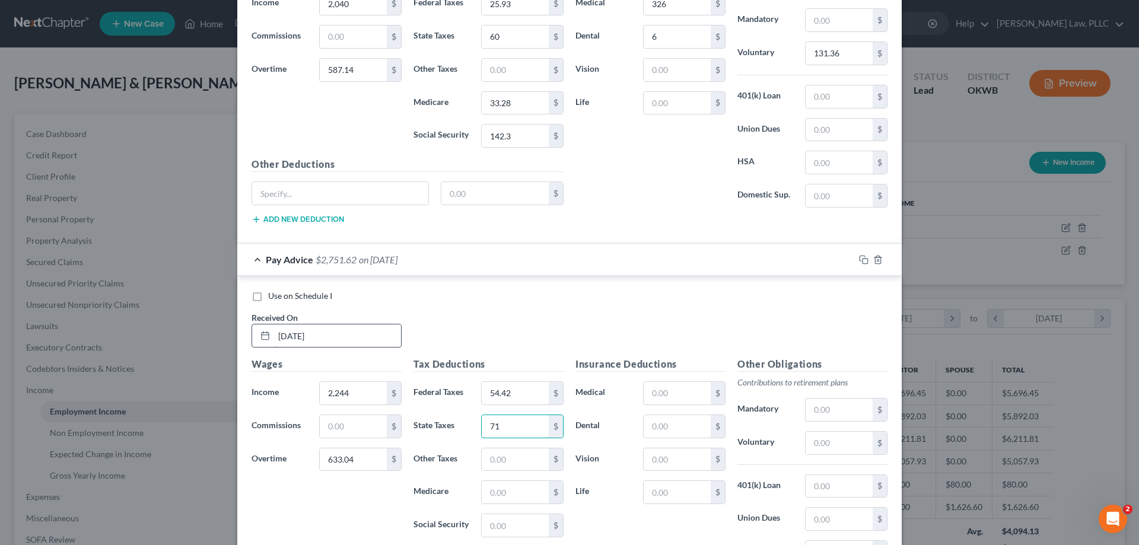
type input "71"
type input "36.9"
type input "157.79"
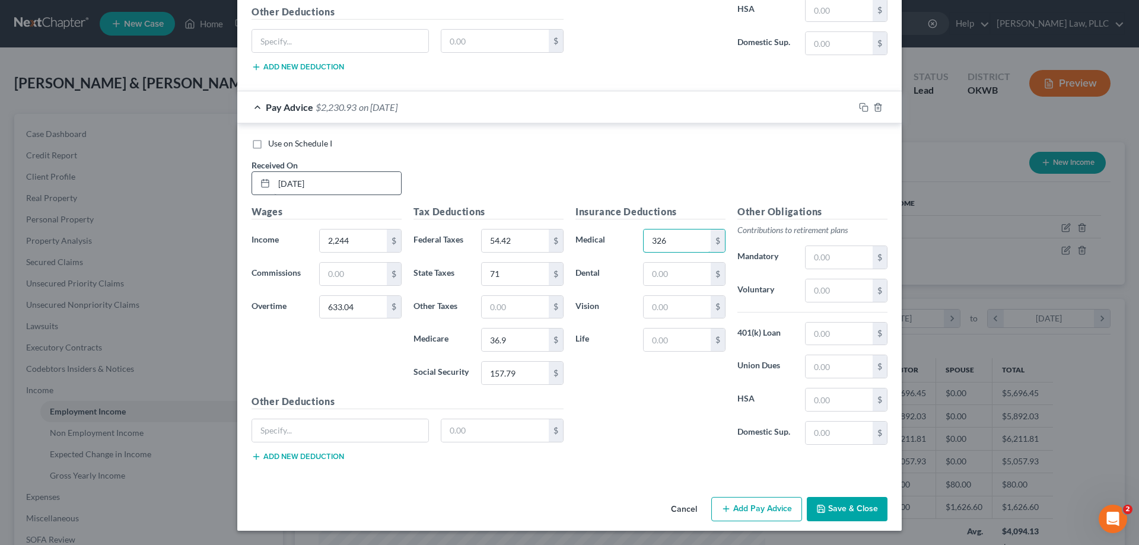
type input "326"
type input "6"
type input "143.85"
click at [787, 514] on button "Add Pay Advice" at bounding box center [756, 509] width 91 height 25
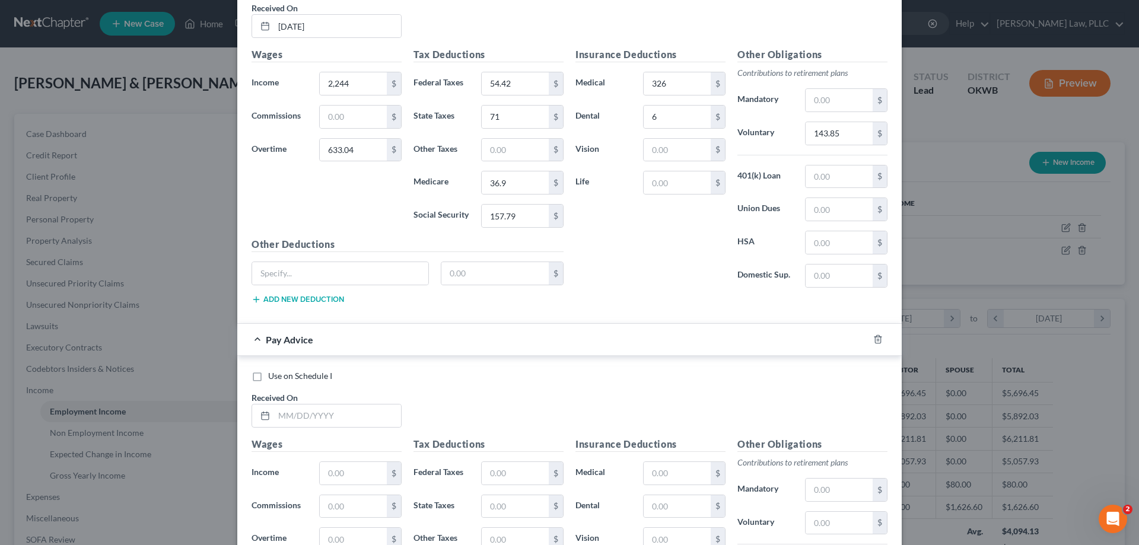
scroll to position [1979, 0]
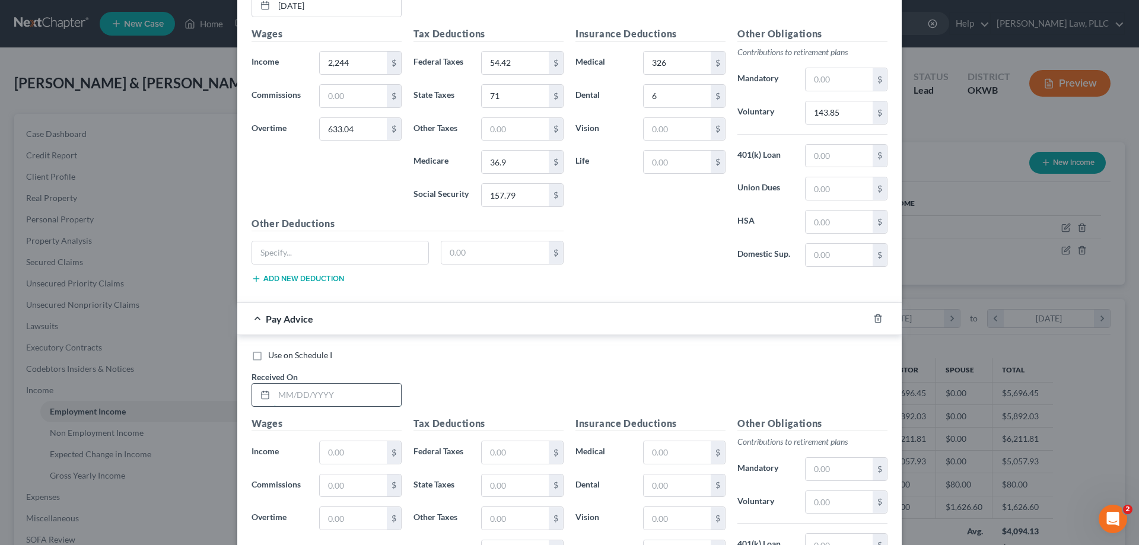
click at [330, 396] on input "text" at bounding box center [337, 395] width 127 height 23
type input "09/26/2025"
click at [348, 447] on input "text" at bounding box center [353, 452] width 67 height 23
type input "2,040"
type input "1,094.72"
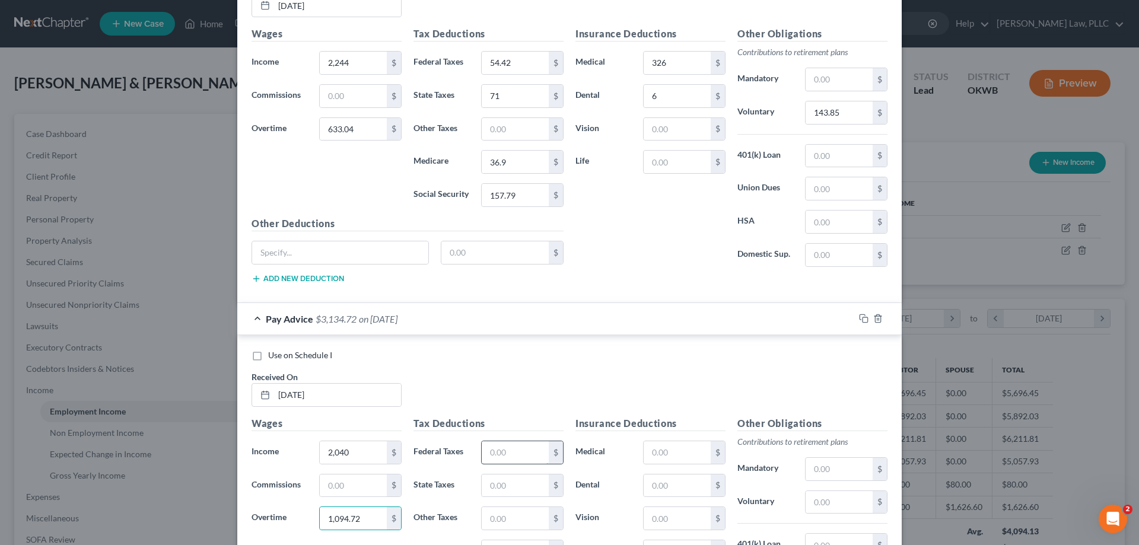
click at [512, 457] on input "text" at bounding box center [515, 452] width 67 height 23
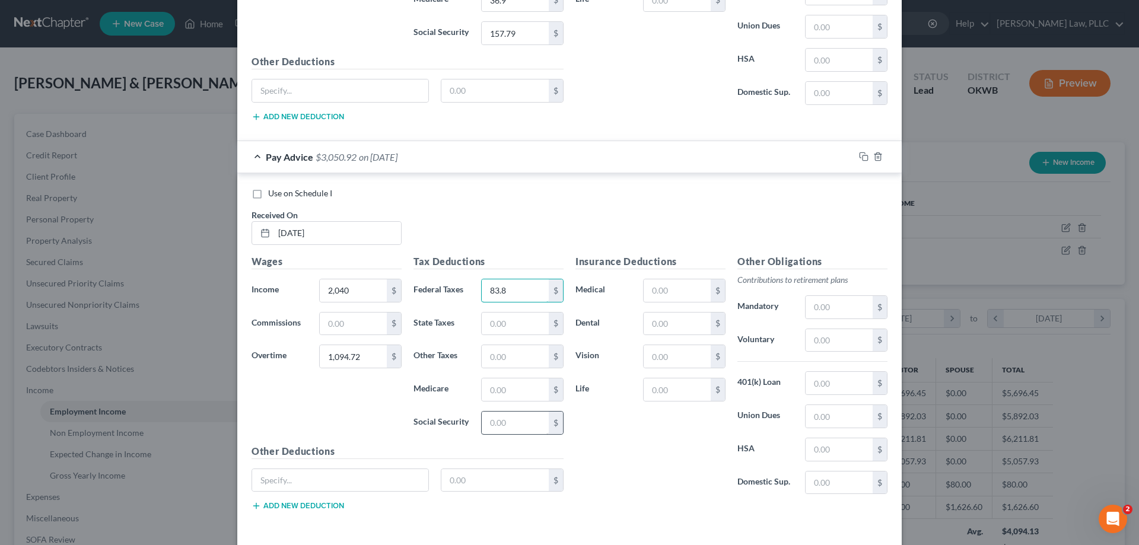
scroll to position [2157, 0]
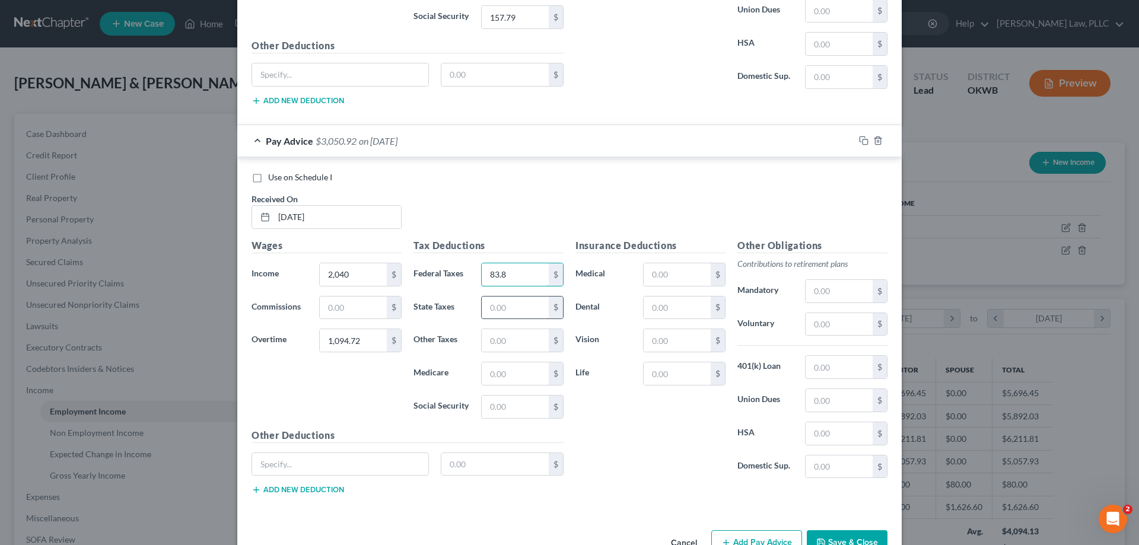
type input "83.8"
click at [517, 305] on input "text" at bounding box center [515, 308] width 67 height 23
type input "82"
type input "40.64"
type input "173.77"
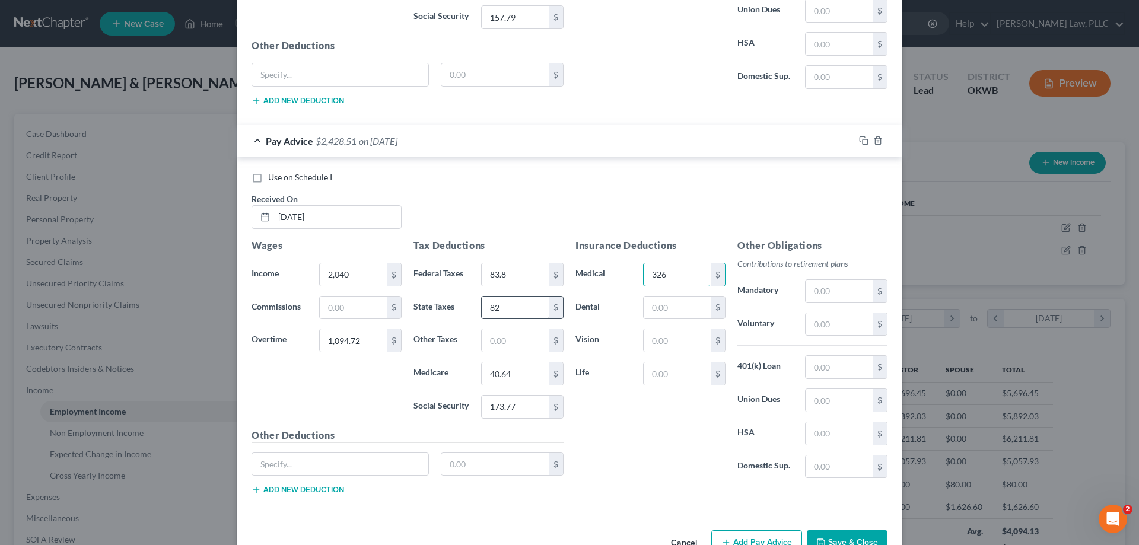
type input "326"
type input "6"
click at [840, 324] on input "text" at bounding box center [839, 324] width 67 height 23
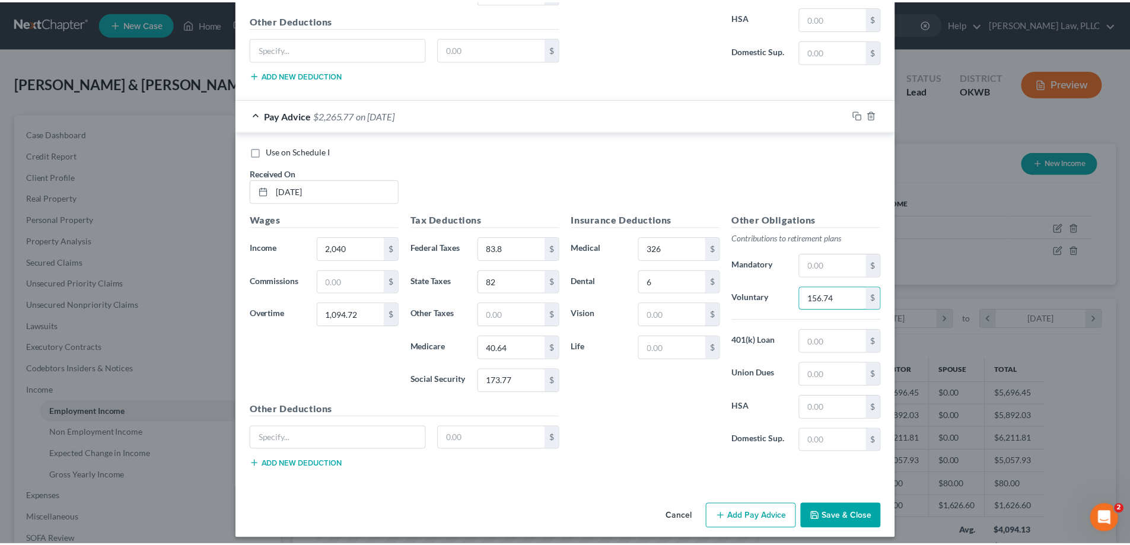
scroll to position [2191, 0]
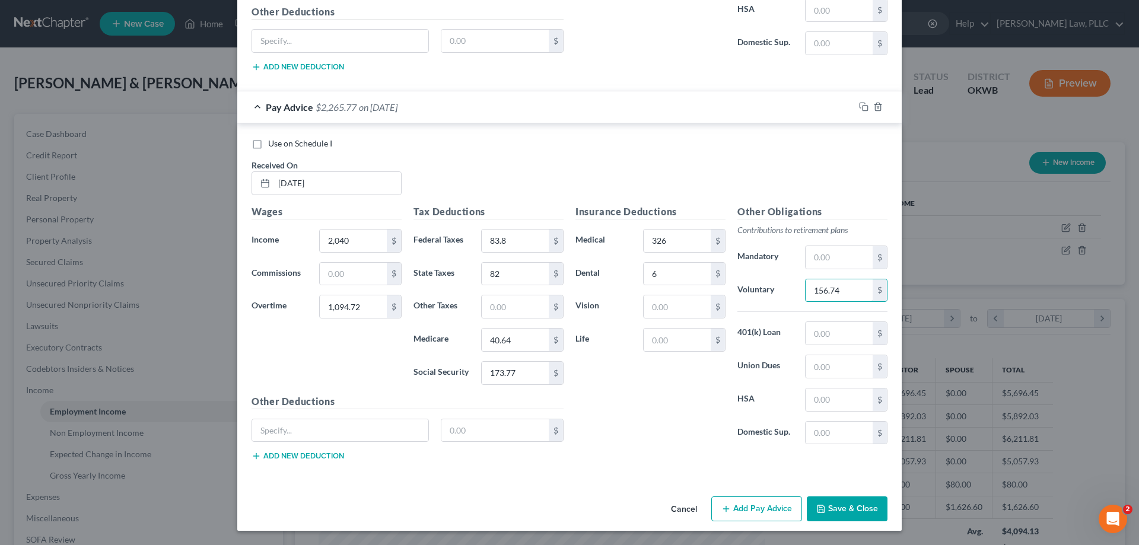
type input "156.74"
click at [846, 505] on button "Save & Close" at bounding box center [847, 509] width 81 height 25
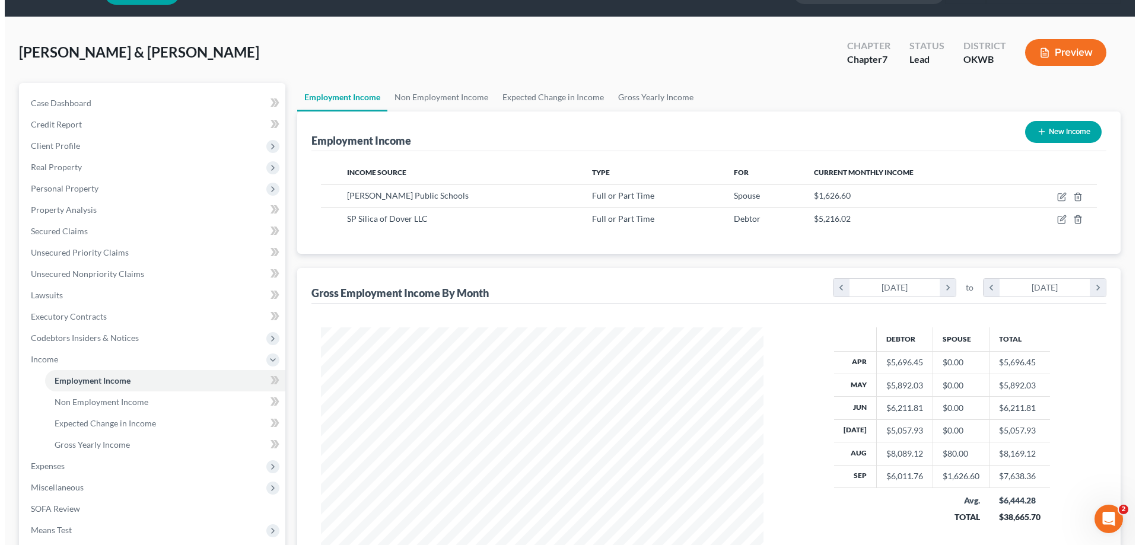
scroll to position [119, 0]
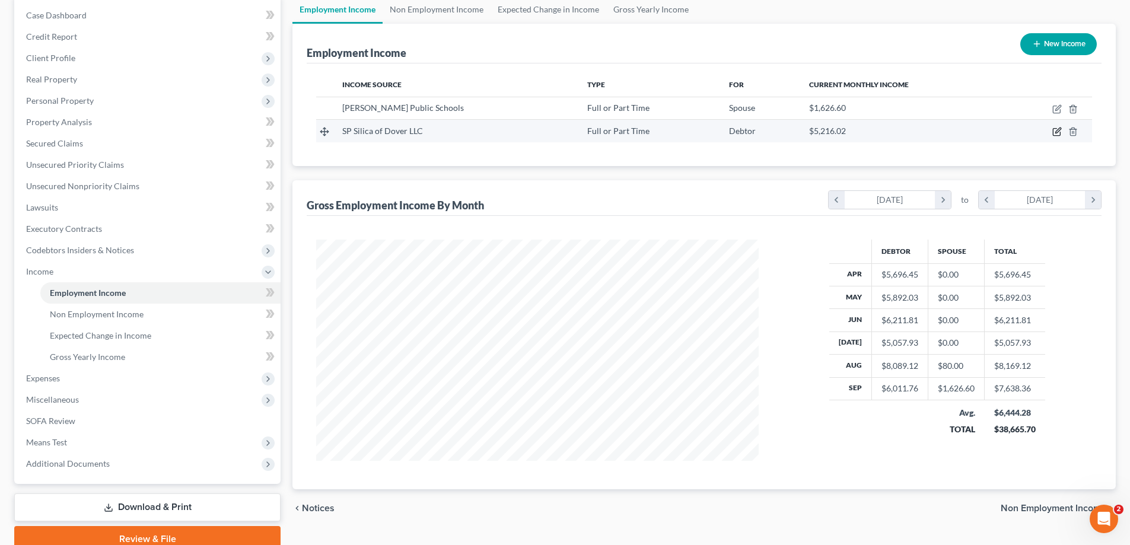
click at [1058, 129] on icon "button" at bounding box center [1056, 131] width 9 height 9
select select "0"
select select "45"
select select "1"
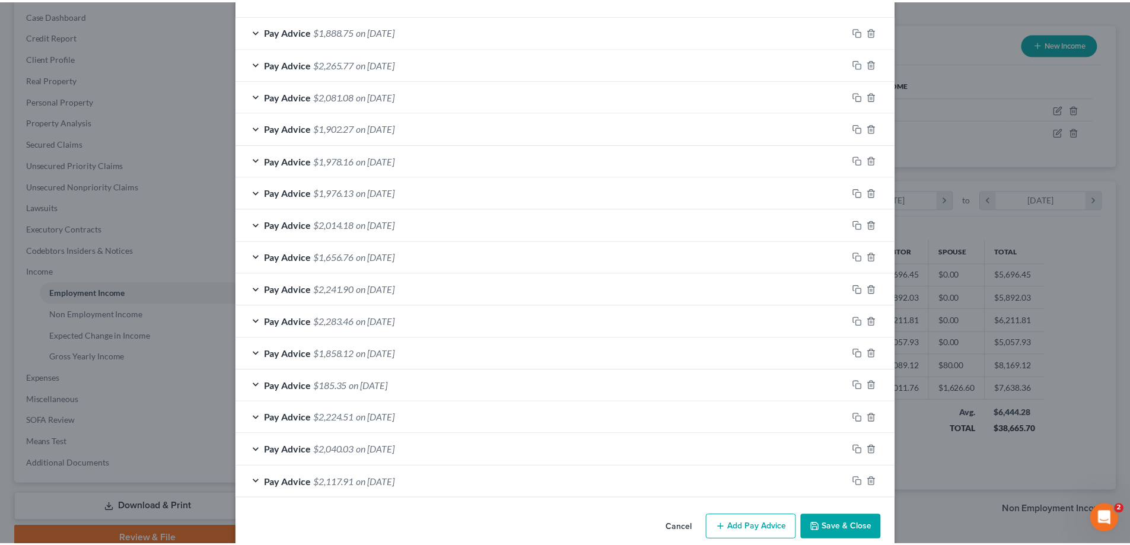
scroll to position [405, 0]
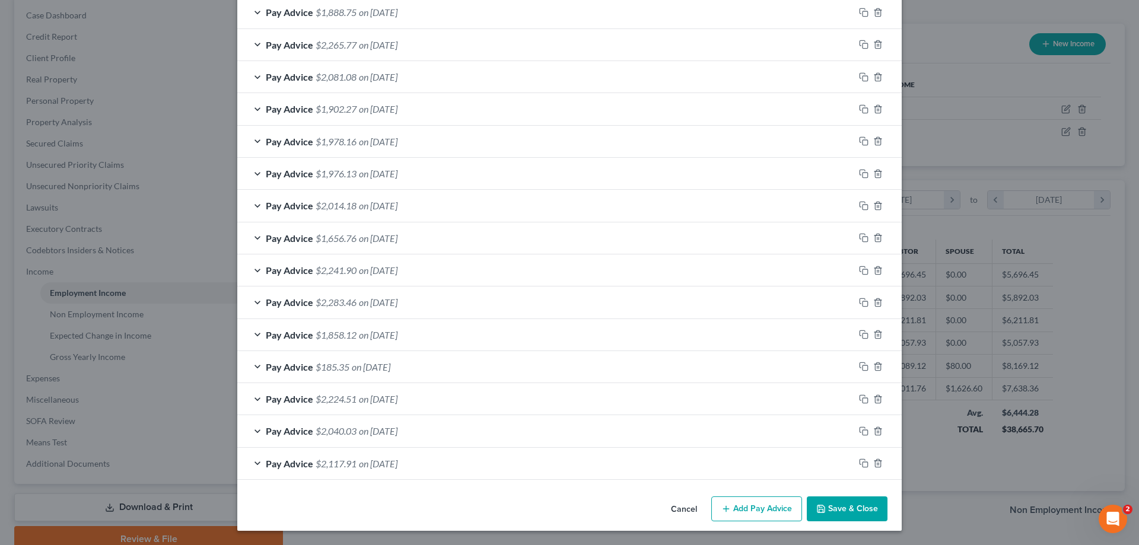
click at [841, 512] on button "Save & Close" at bounding box center [847, 509] width 81 height 25
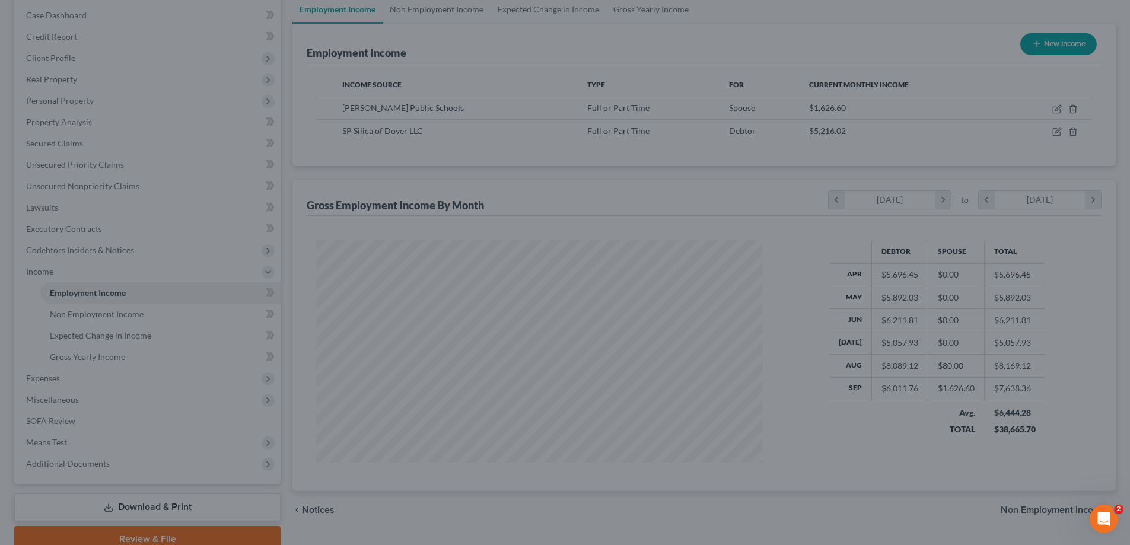
scroll to position [592985, 592740]
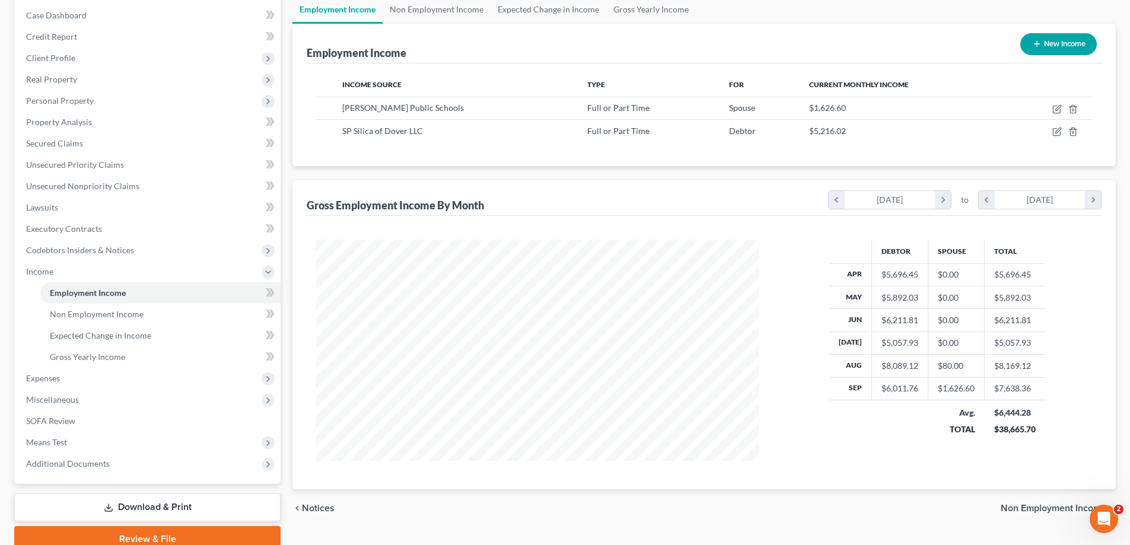
click at [106, 435] on span "Means Test" at bounding box center [149, 442] width 264 height 21
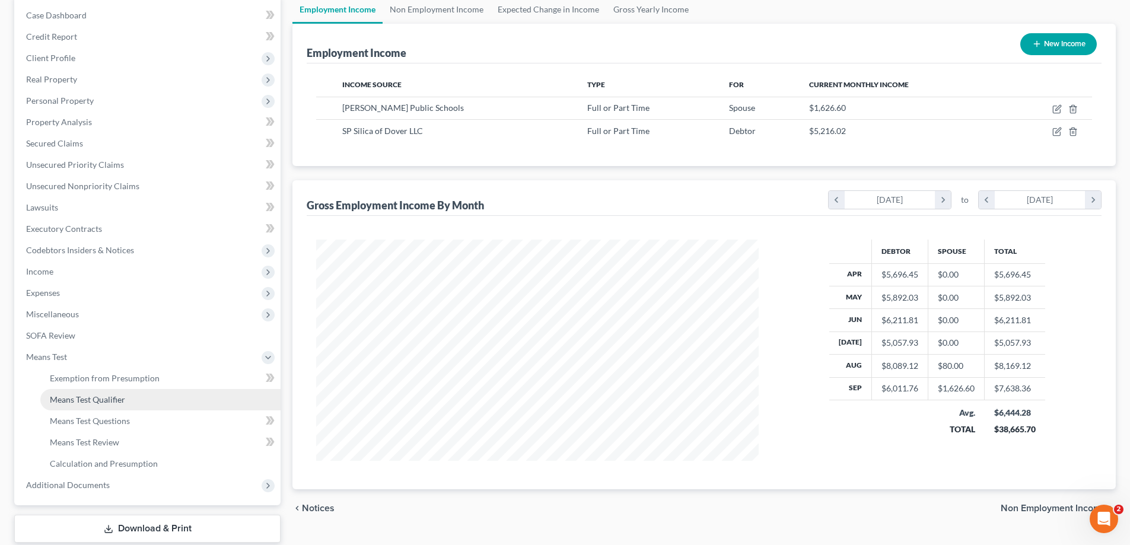
click at [91, 393] on link "Means Test Qualifier" at bounding box center [160, 399] width 240 height 21
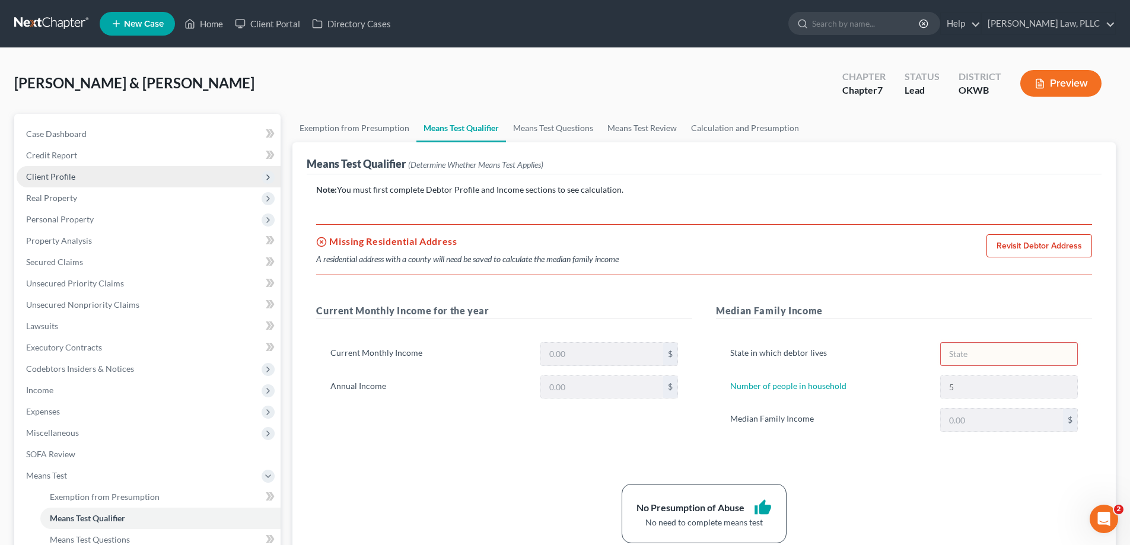
click at [111, 179] on span "Client Profile" at bounding box center [149, 176] width 264 height 21
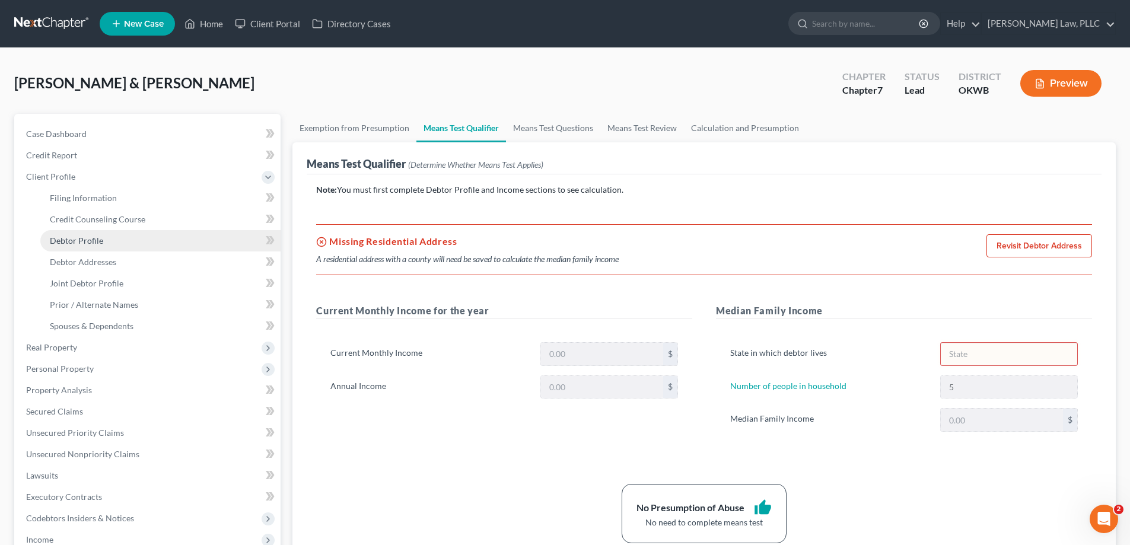
click at [122, 235] on link "Debtor Profile" at bounding box center [160, 240] width 240 height 21
select select "1"
select select "4"
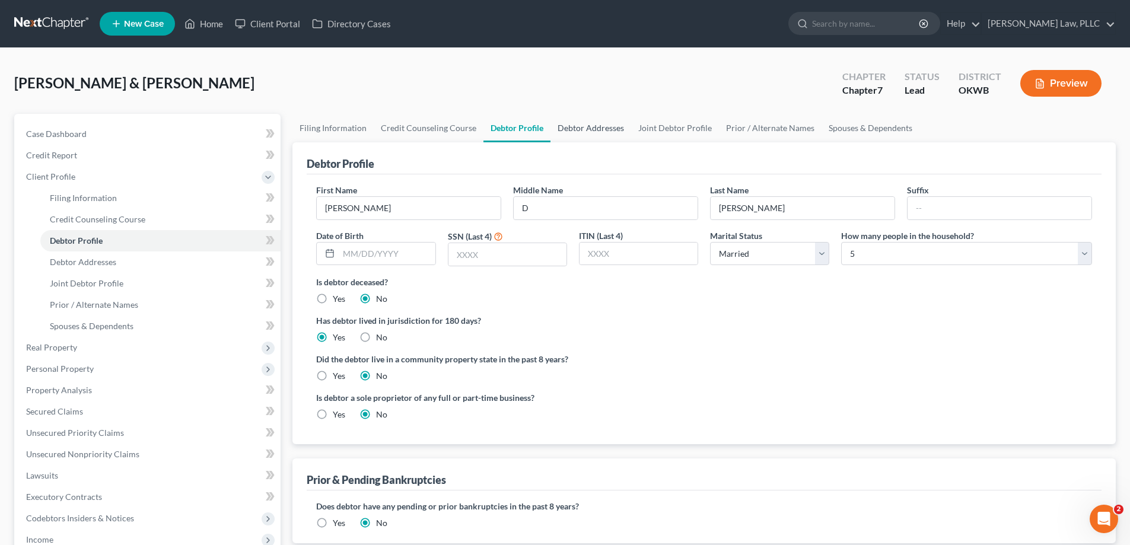
click at [612, 127] on link "Debtor Addresses" at bounding box center [590, 128] width 81 height 28
select select "0"
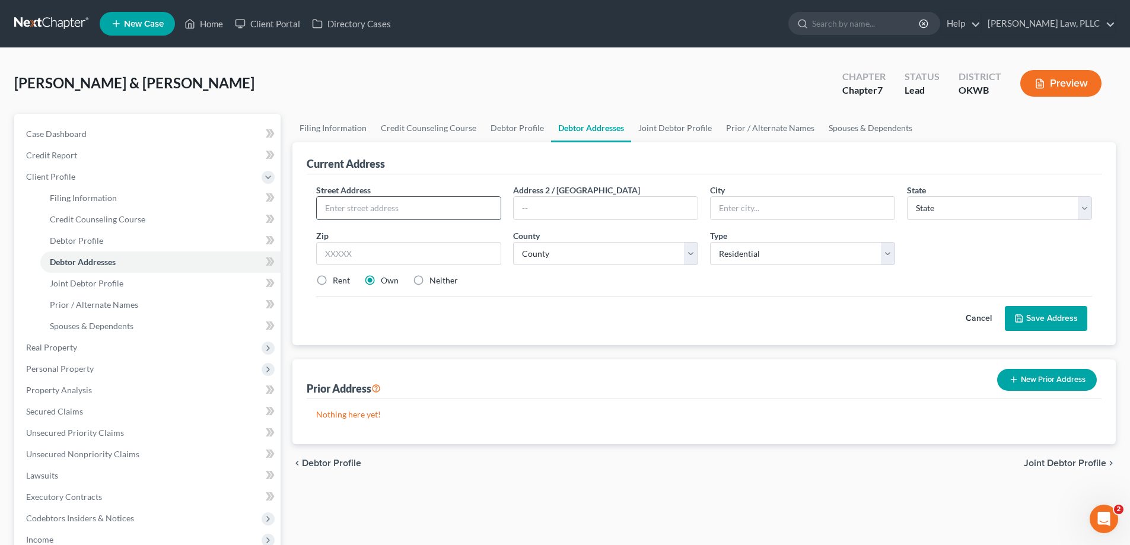
click at [434, 206] on input "text" at bounding box center [409, 208] width 184 height 23
type input "14632 East 650 Road"
type input "Hennessey"
select select "37"
type input "73742"
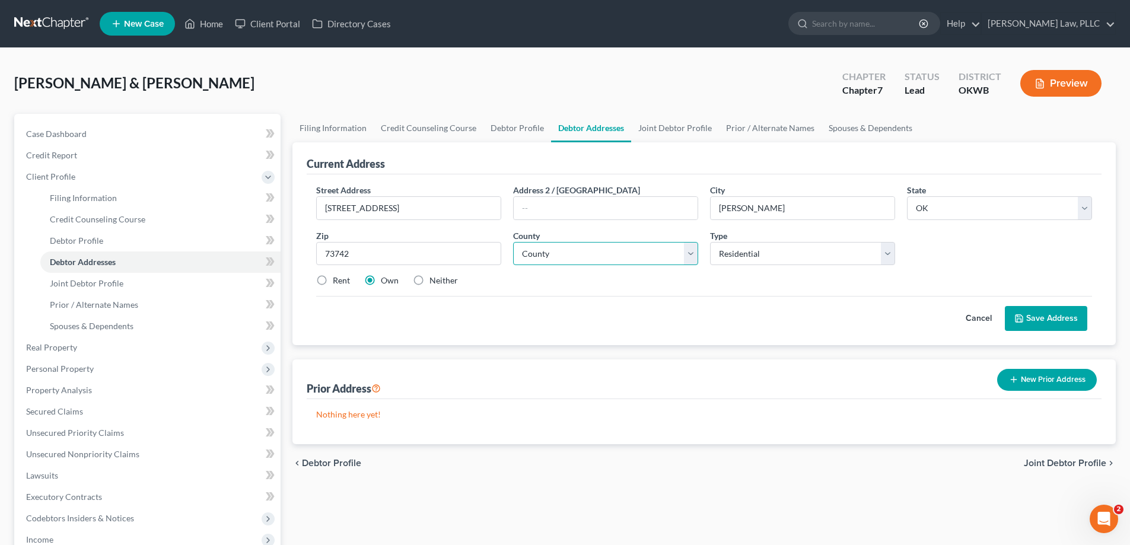
drag, startPoint x: 650, startPoint y: 262, endPoint x: 644, endPoint y: 269, distance: 8.9
click at [650, 262] on select "County Adair County Alfalfa County Atoka County Beaver County Beckham County Bl…" at bounding box center [605, 254] width 185 height 24
select select "36"
click at [513, 242] on select "County Adair County Alfalfa County Atoka County Beaver County Beckham County Bl…" at bounding box center [605, 254] width 185 height 24
click at [1041, 328] on button "Save Address" at bounding box center [1046, 318] width 82 height 25
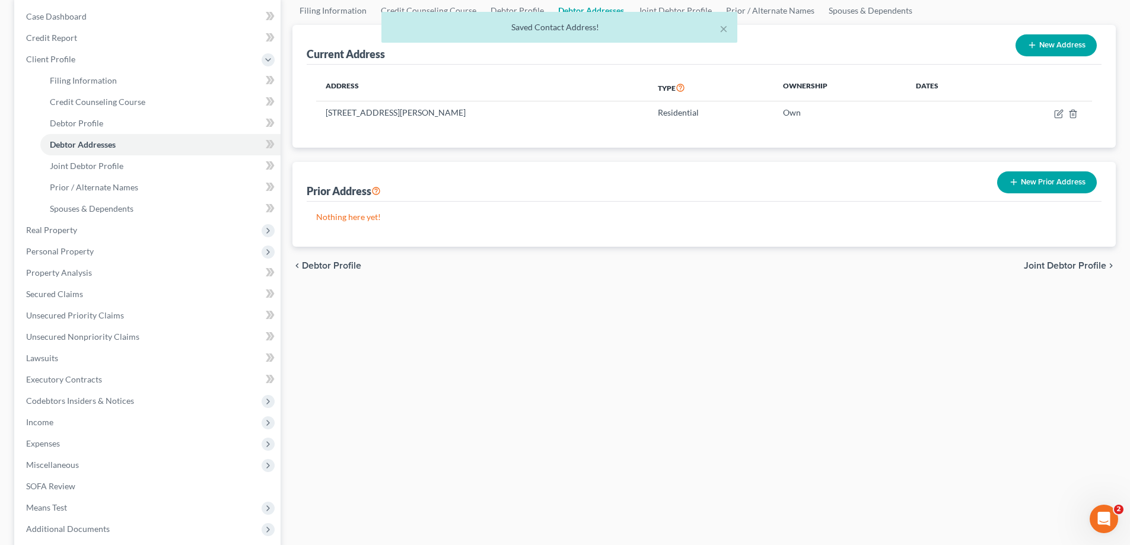
scroll to position [178, 0]
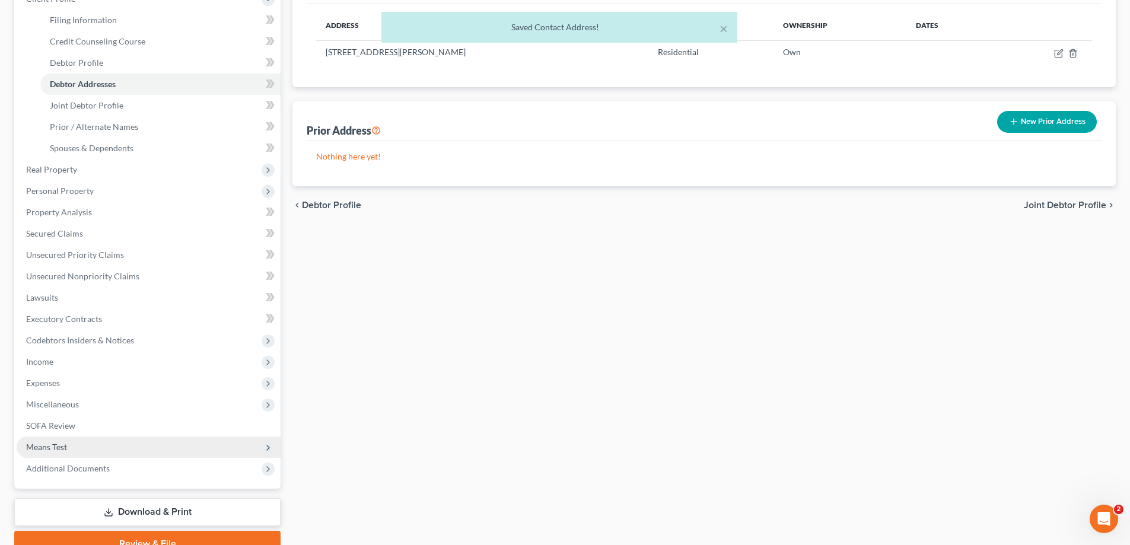
click at [52, 450] on span "Means Test" at bounding box center [46, 447] width 41 height 10
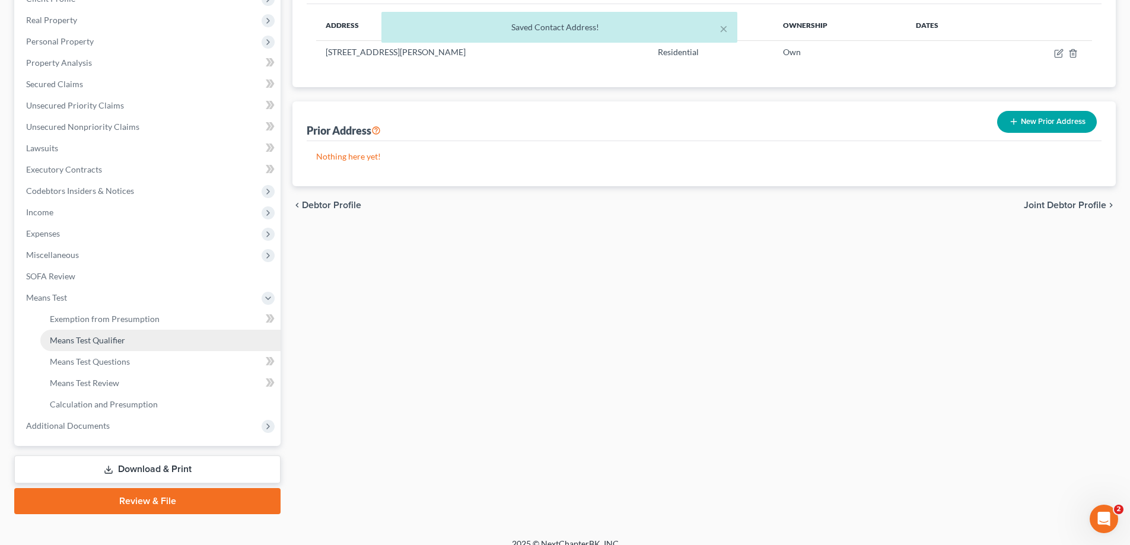
click at [90, 346] on link "Means Test Qualifier" at bounding box center [160, 340] width 240 height 21
